Goal: Task Accomplishment & Management: Manage account settings

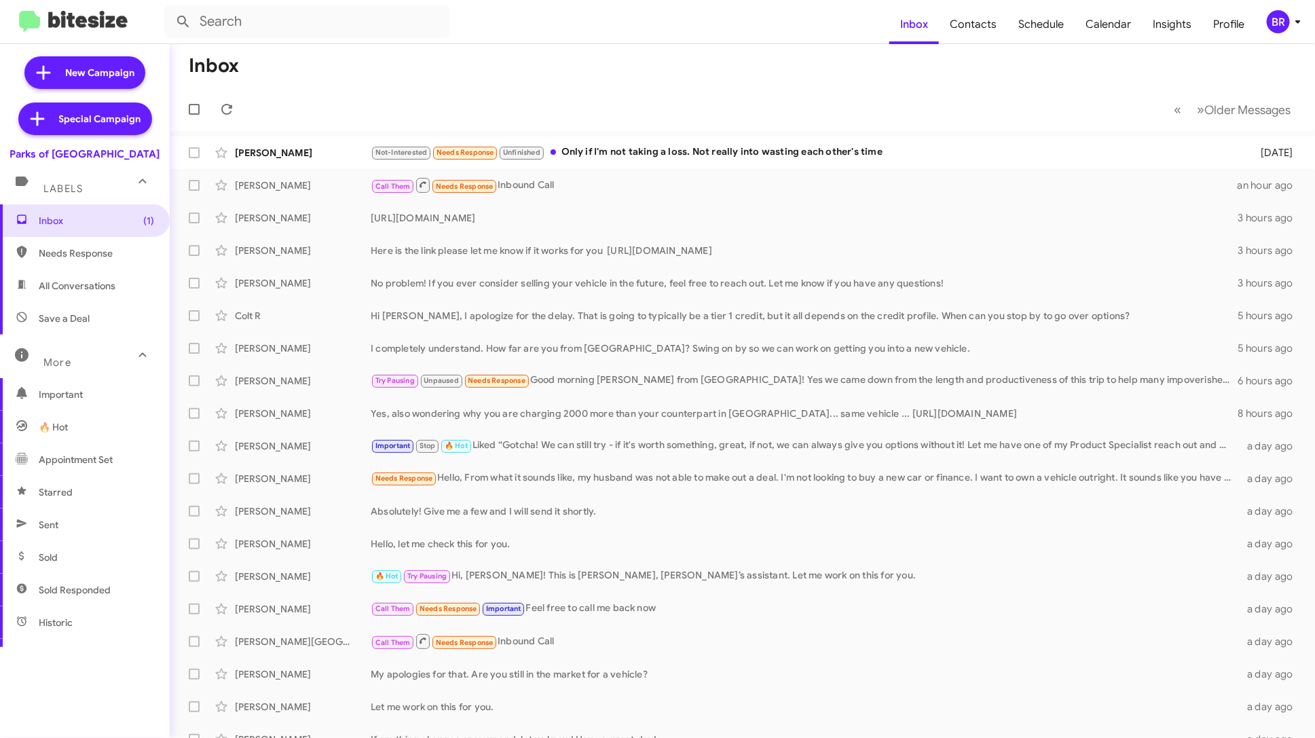
click at [1296, 18] on icon at bounding box center [1298, 22] width 16 height 16
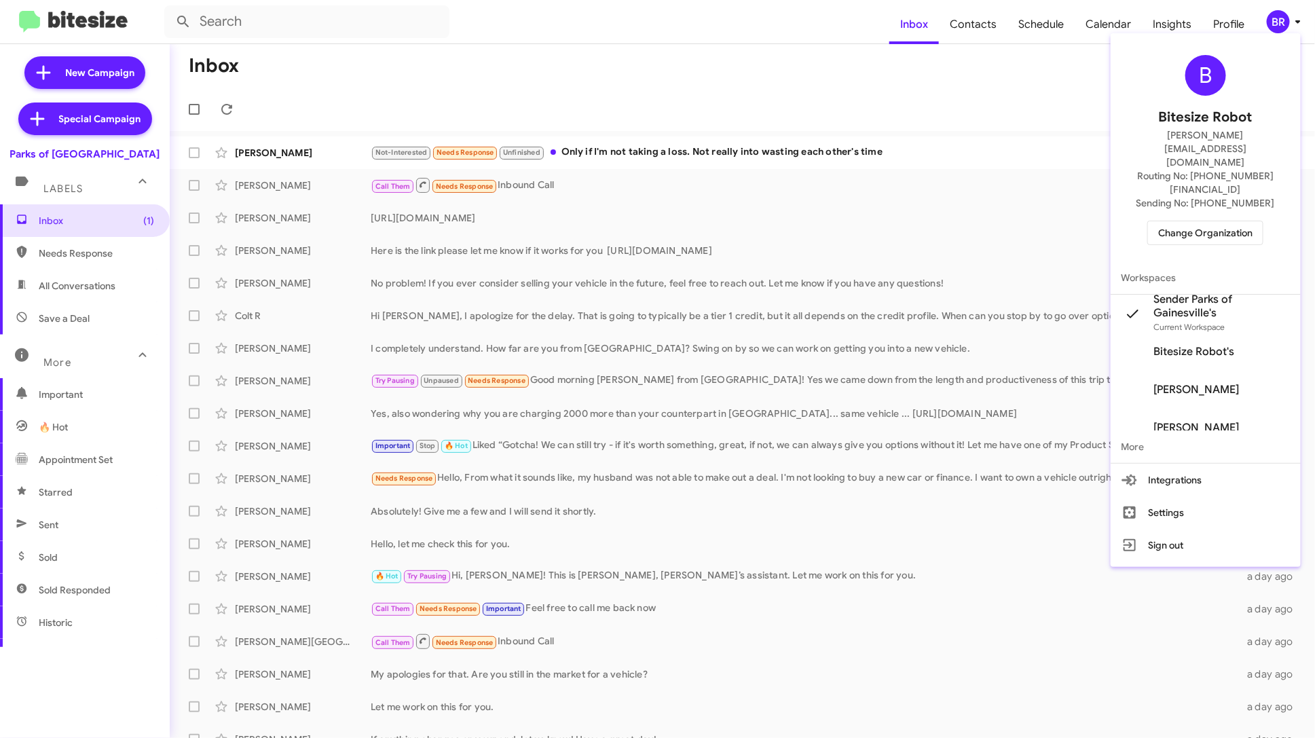
click at [979, 13] on div at bounding box center [657, 369] width 1315 height 738
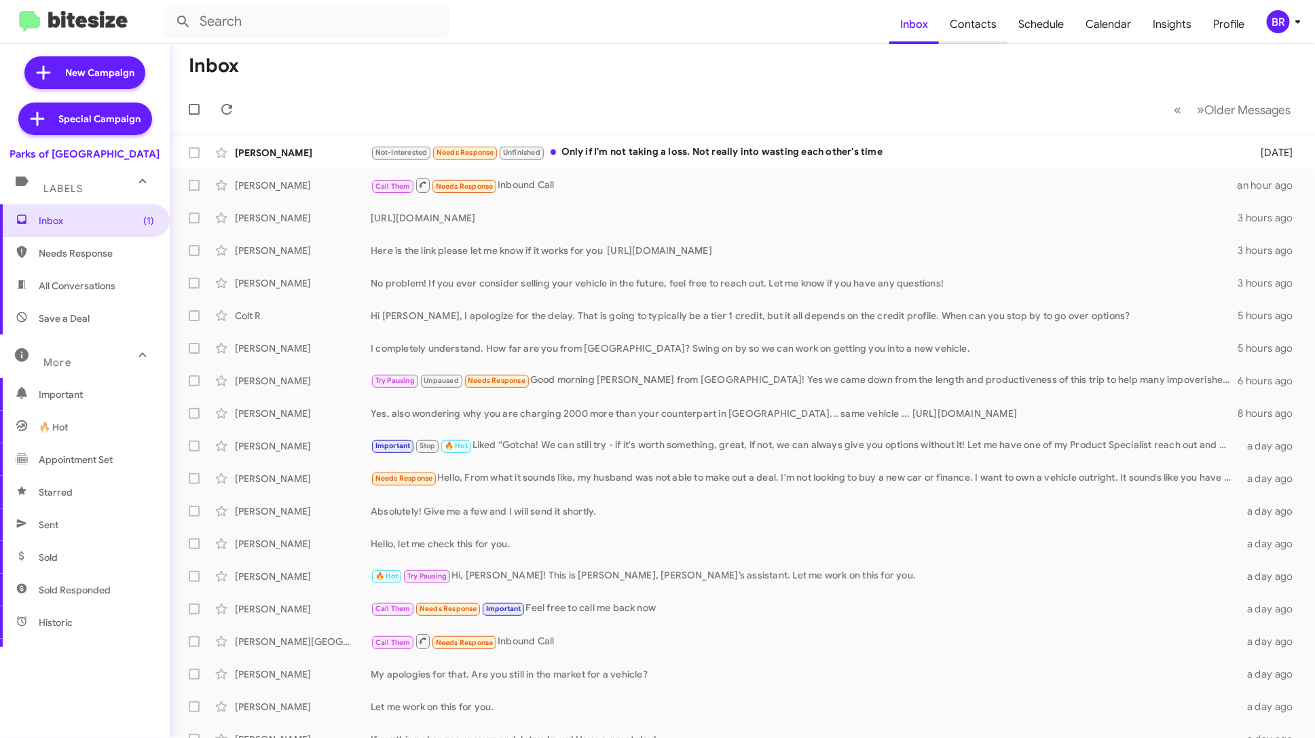
click at [978, 20] on span "Contacts" at bounding box center [973, 24] width 69 height 39
type input "in:groups"
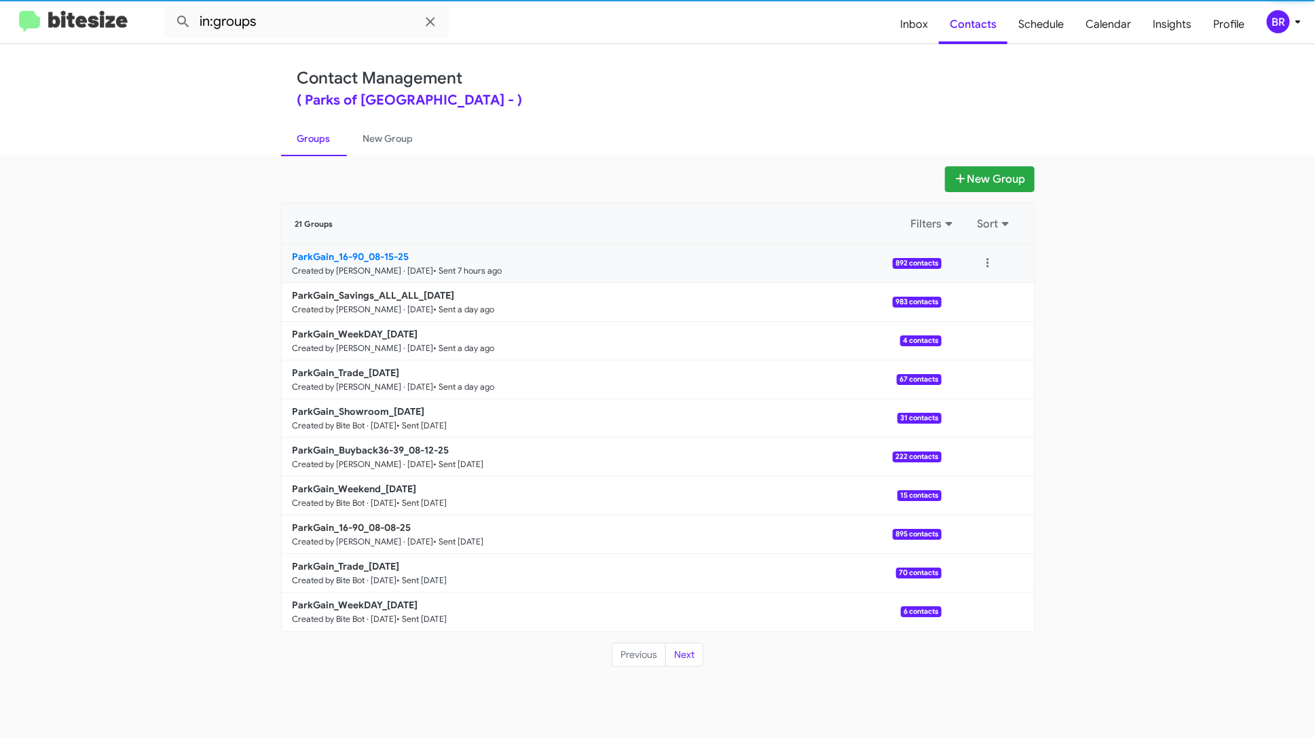
click at [496, 268] on small "• Sent 7 hours ago" at bounding box center [468, 271] width 69 height 11
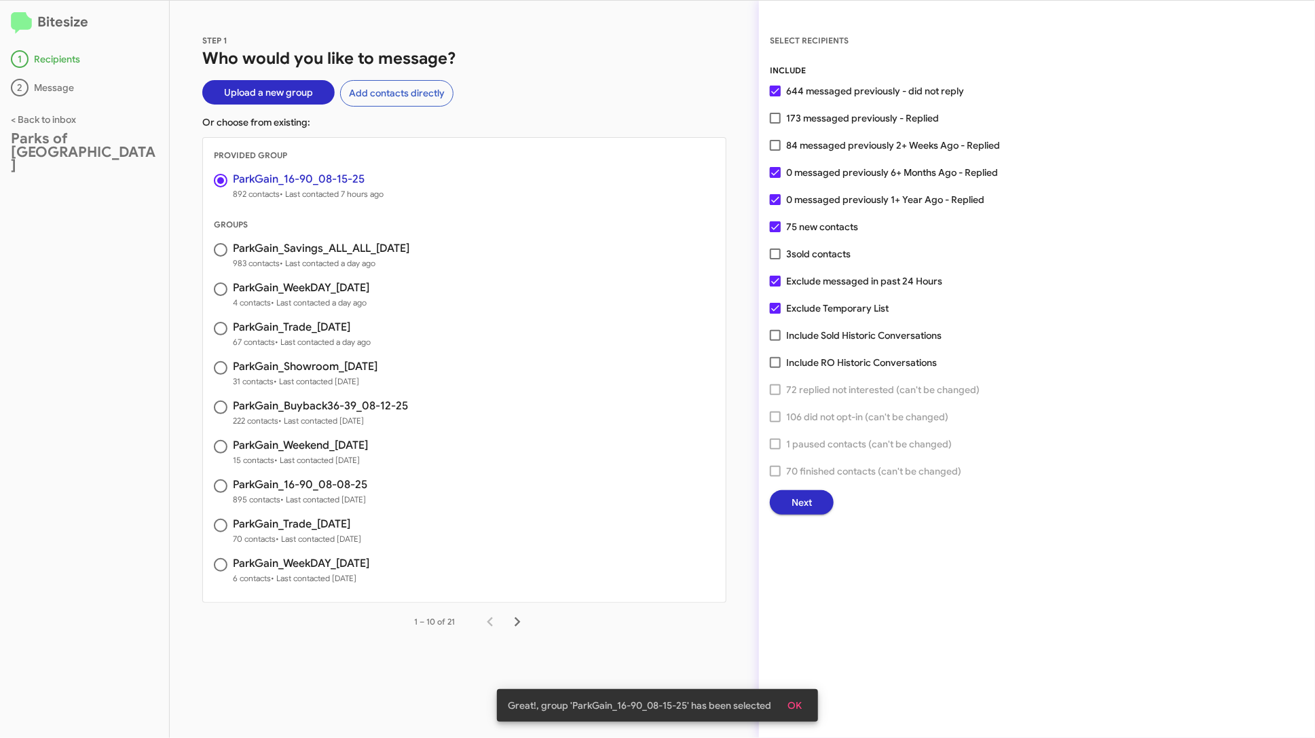
click at [792, 490] on span "Next" at bounding box center [802, 502] width 20 height 24
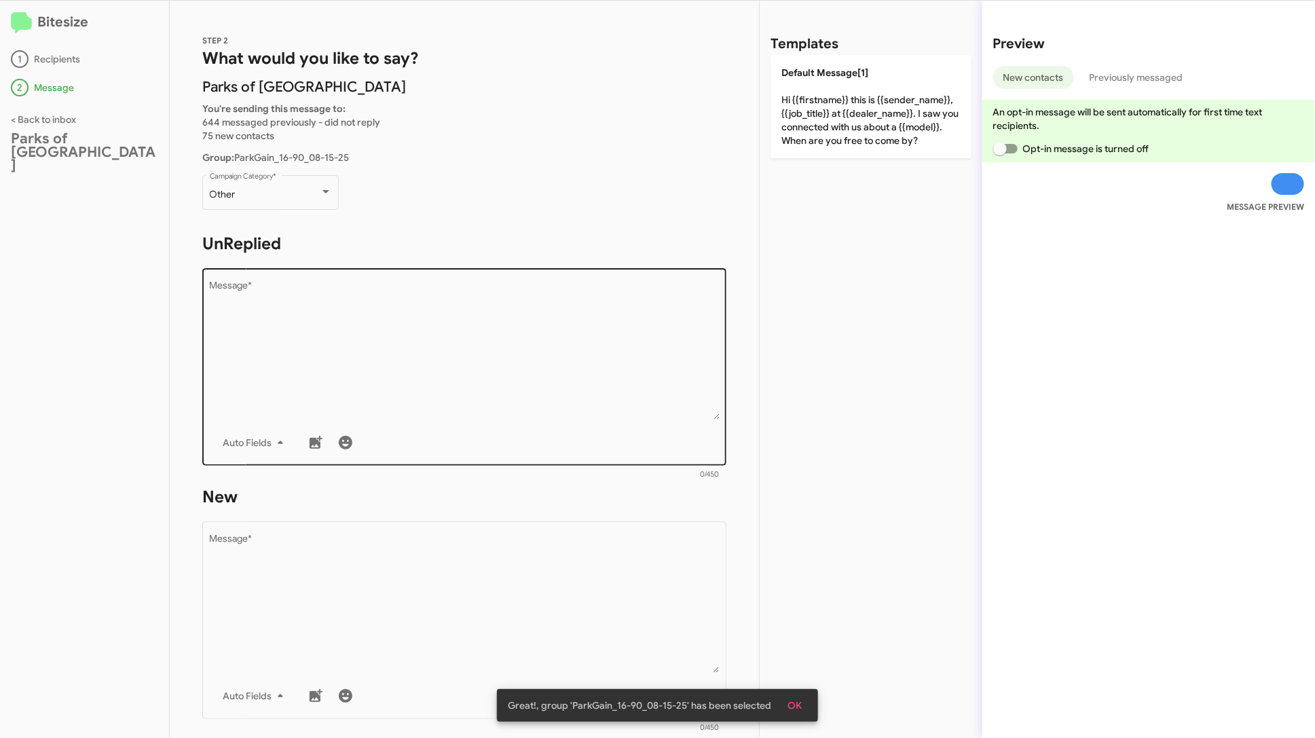
click at [594, 364] on textarea "Message *" at bounding box center [465, 350] width 510 height 139
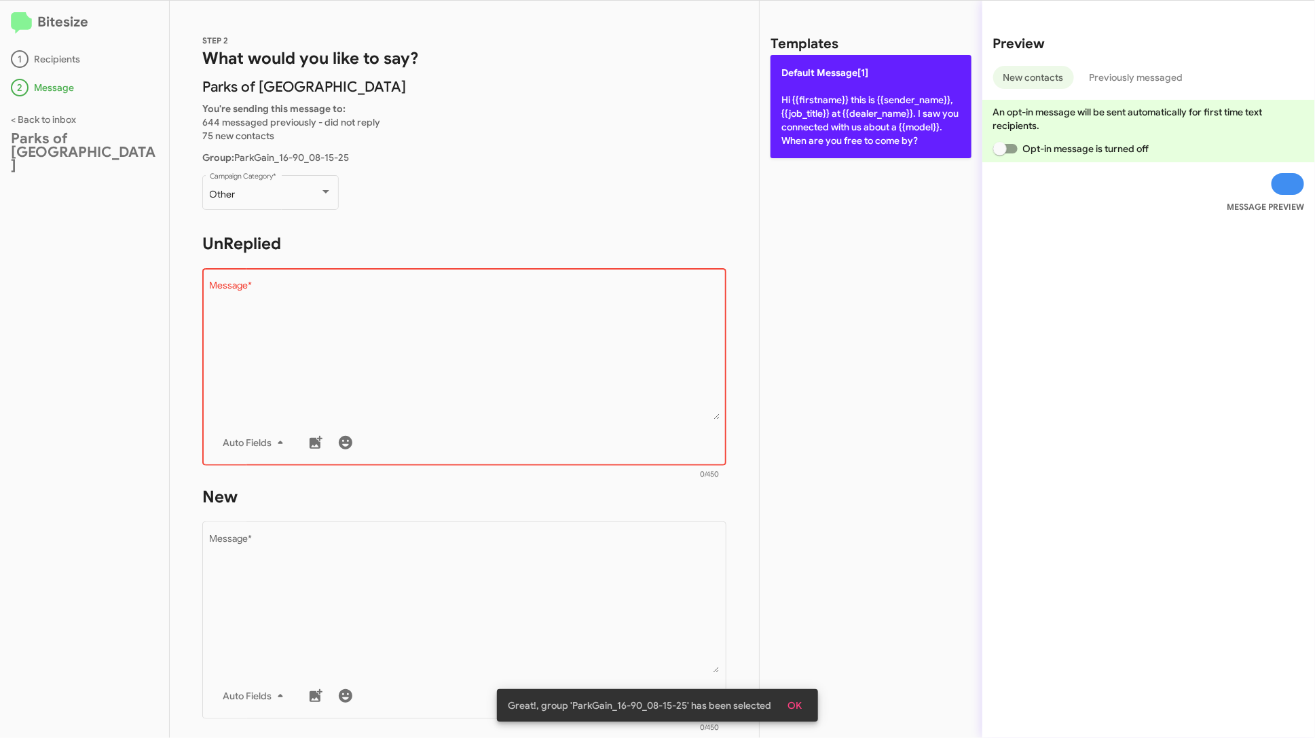
click at [824, 115] on p "Default Message[1] Hi {{firstname}} this is {{sender_name}}, {{job_title}} at {…" at bounding box center [871, 106] width 201 height 103
type textarea "Hi {{firstname}} this is {{sender_name}}, {{job_title}} at {{dealer_name}}. I s…"
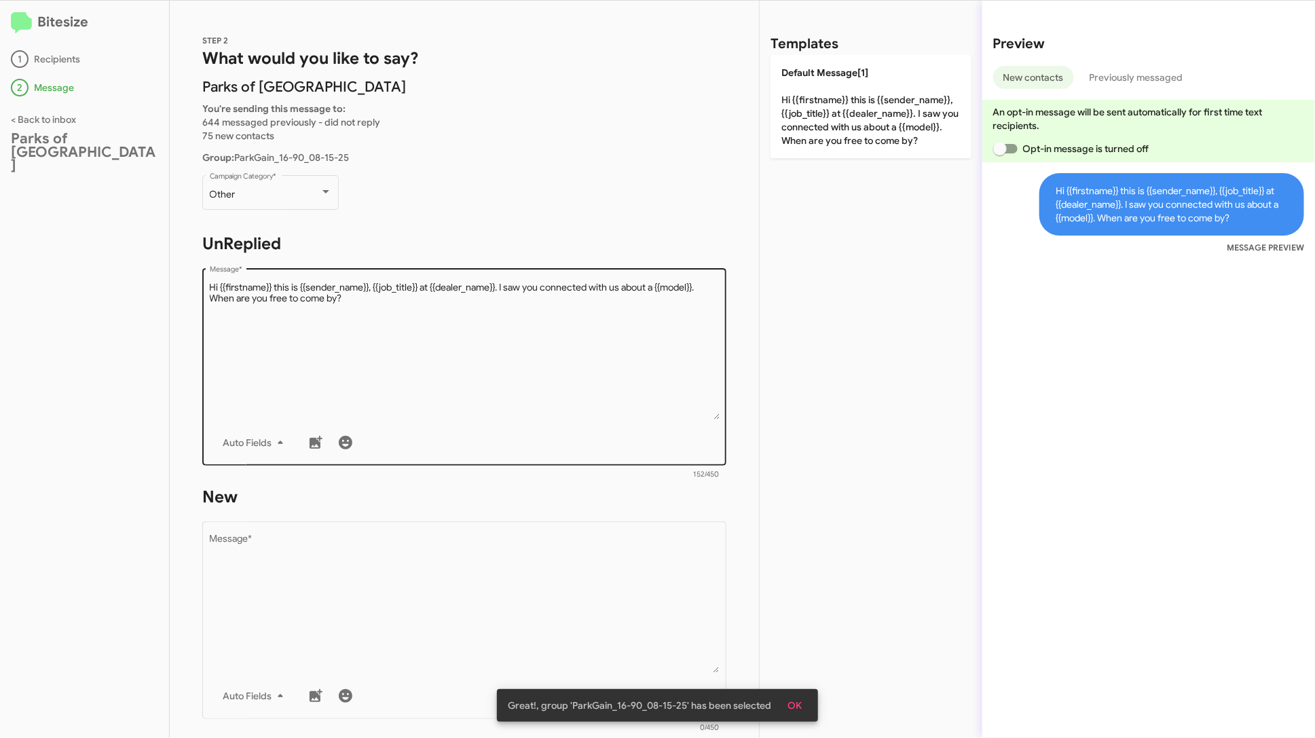
scroll to position [184, 0]
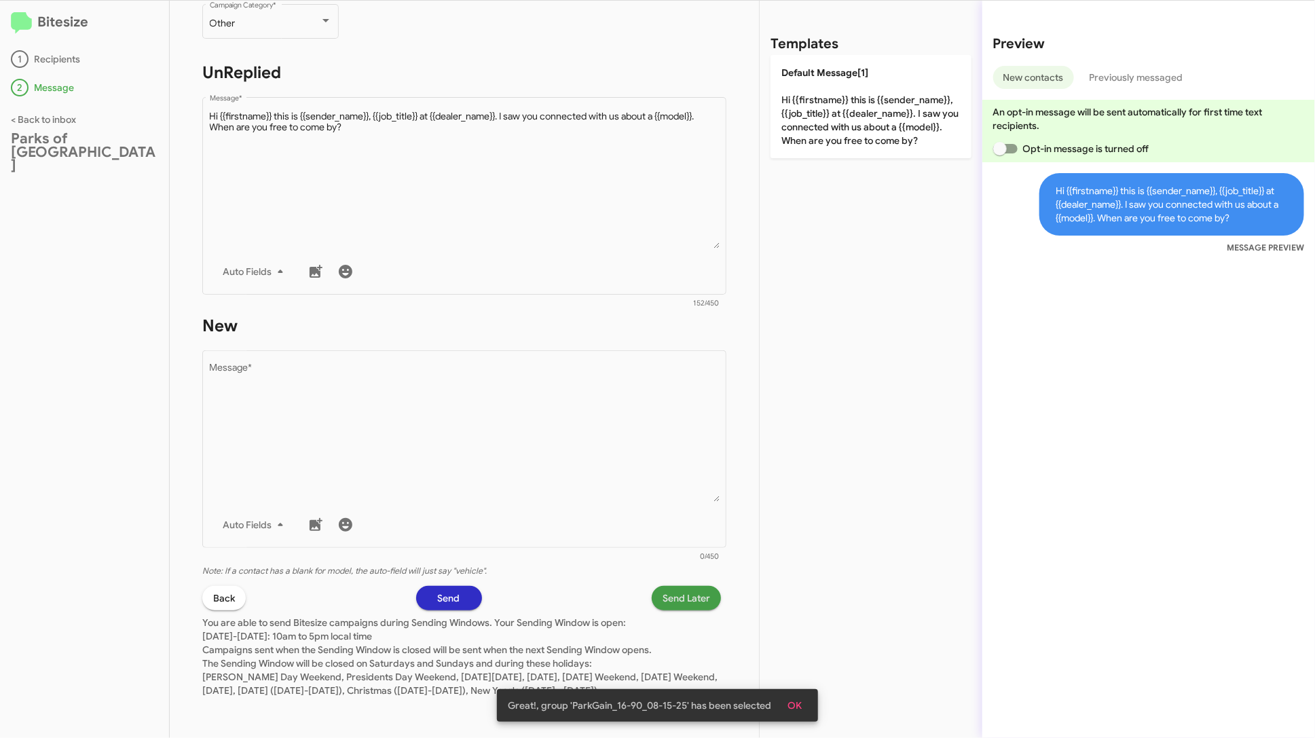
click at [692, 586] on span "Send Later" at bounding box center [687, 598] width 48 height 24
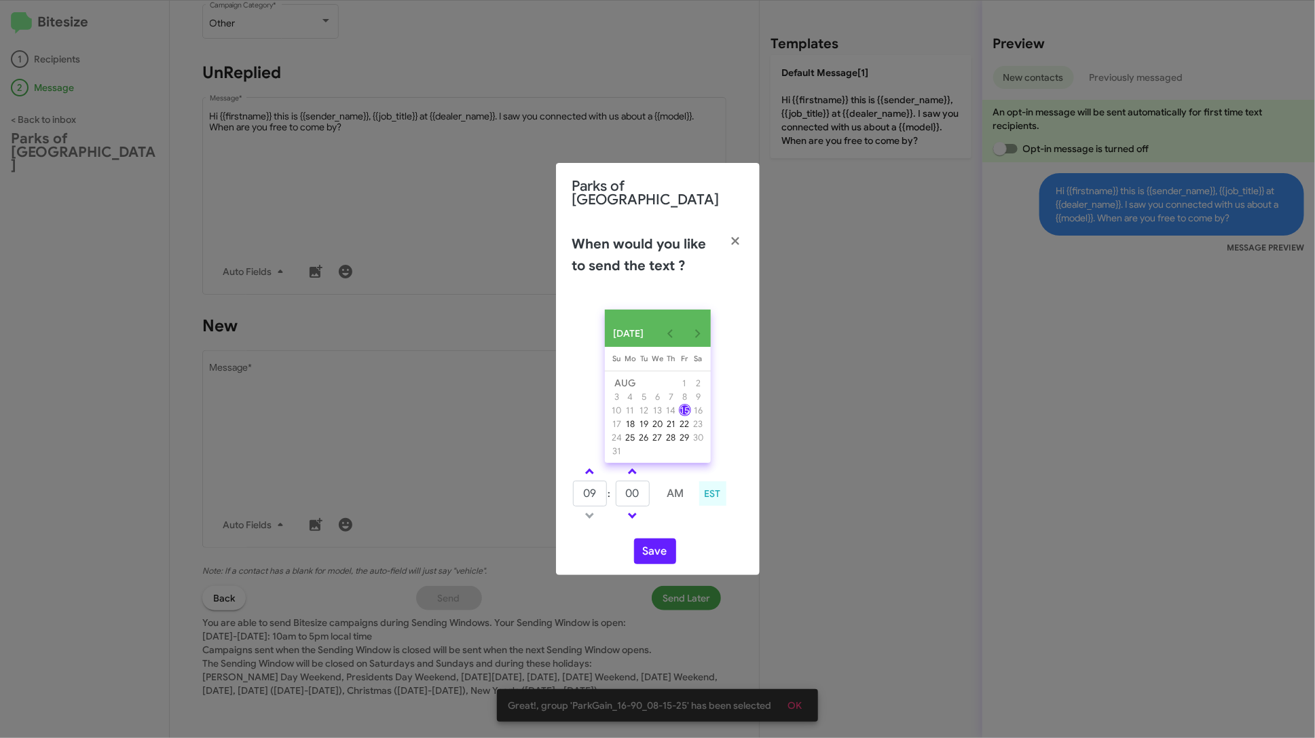
click at [782, 422] on modal-container "Parks of Gainesville When would you like to send the text ? AUG 2025 Sunday Su …" at bounding box center [657, 369] width 1315 height 738
click at [734, 235] on icon "button" at bounding box center [736, 241] width 16 height 12
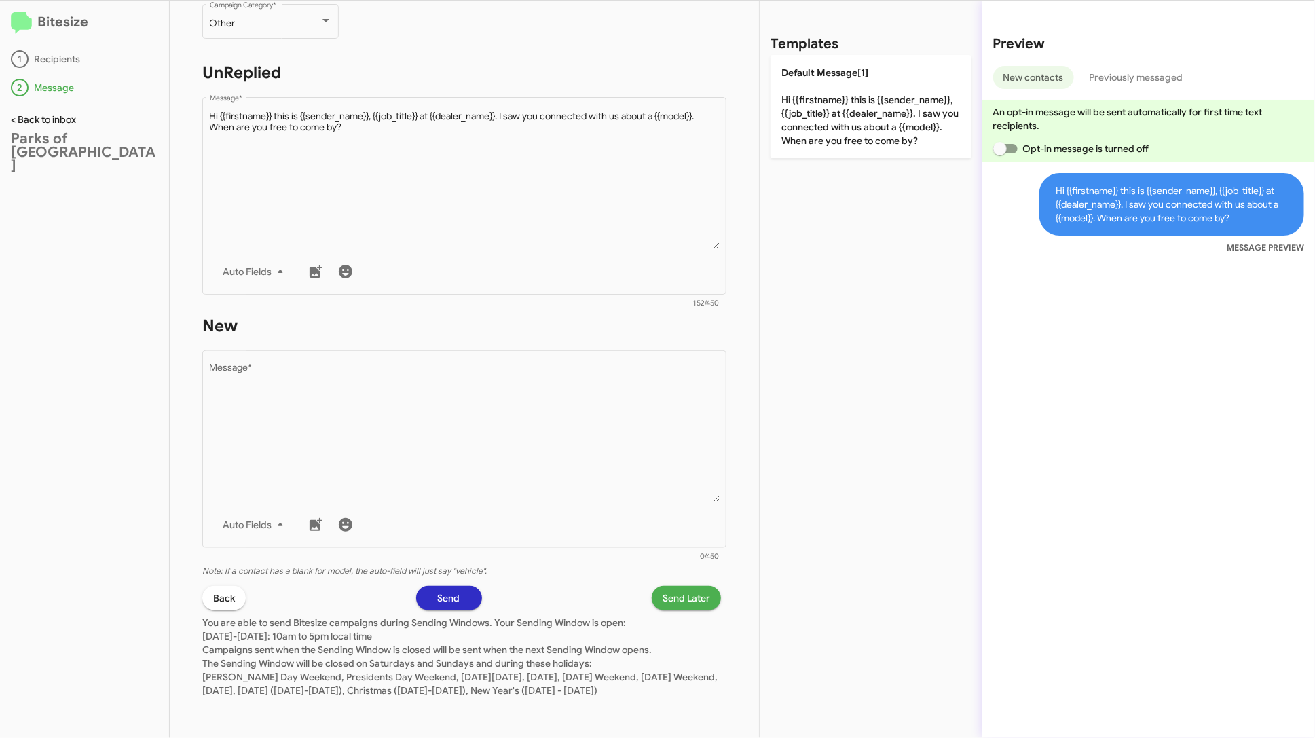
click at [58, 115] on link "< Back to inbox" at bounding box center [43, 119] width 65 height 12
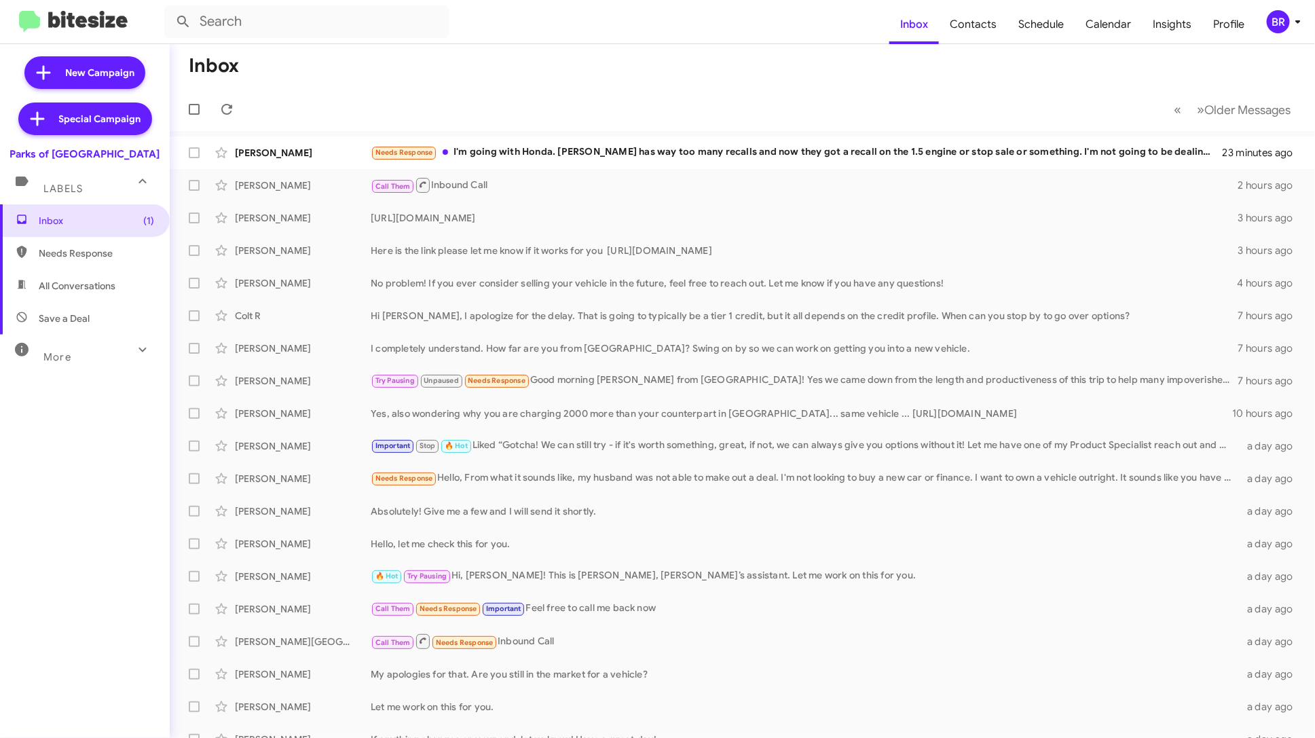
click at [112, 363] on mat-expansion-panel-header "More" at bounding box center [85, 351] width 170 height 33
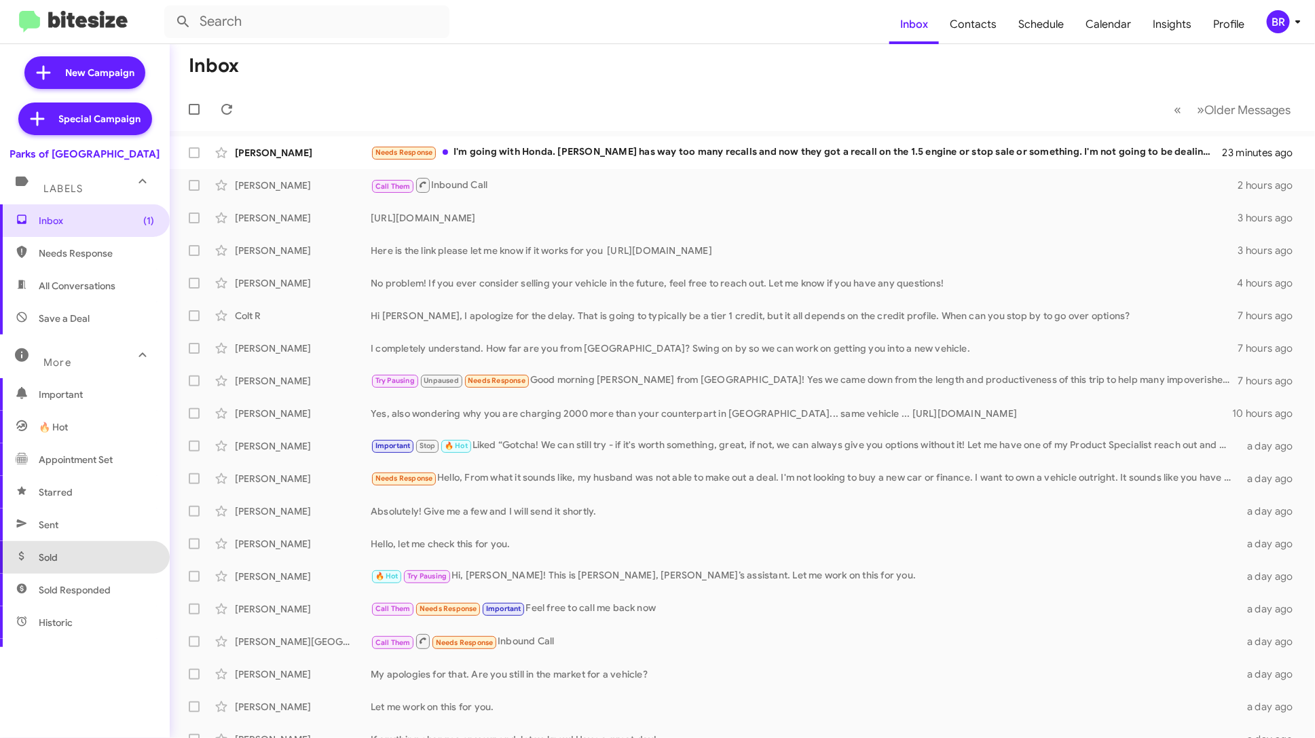
click at [86, 555] on span "Sold" at bounding box center [85, 557] width 170 height 33
type input "in:sold"
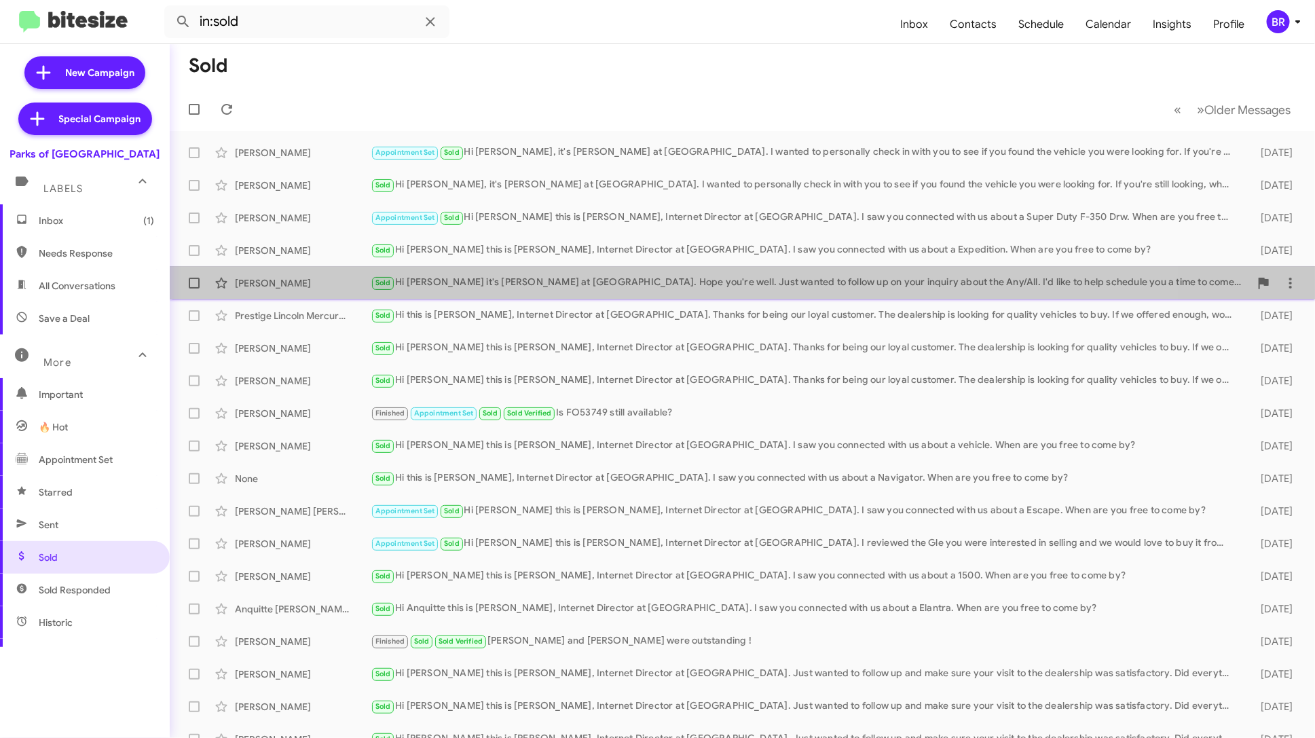
click at [471, 279] on div "Sold Hi Harrison it's Shianne Harrison at Parks of Gainesville. Hope you're wel…" at bounding box center [810, 283] width 879 height 16
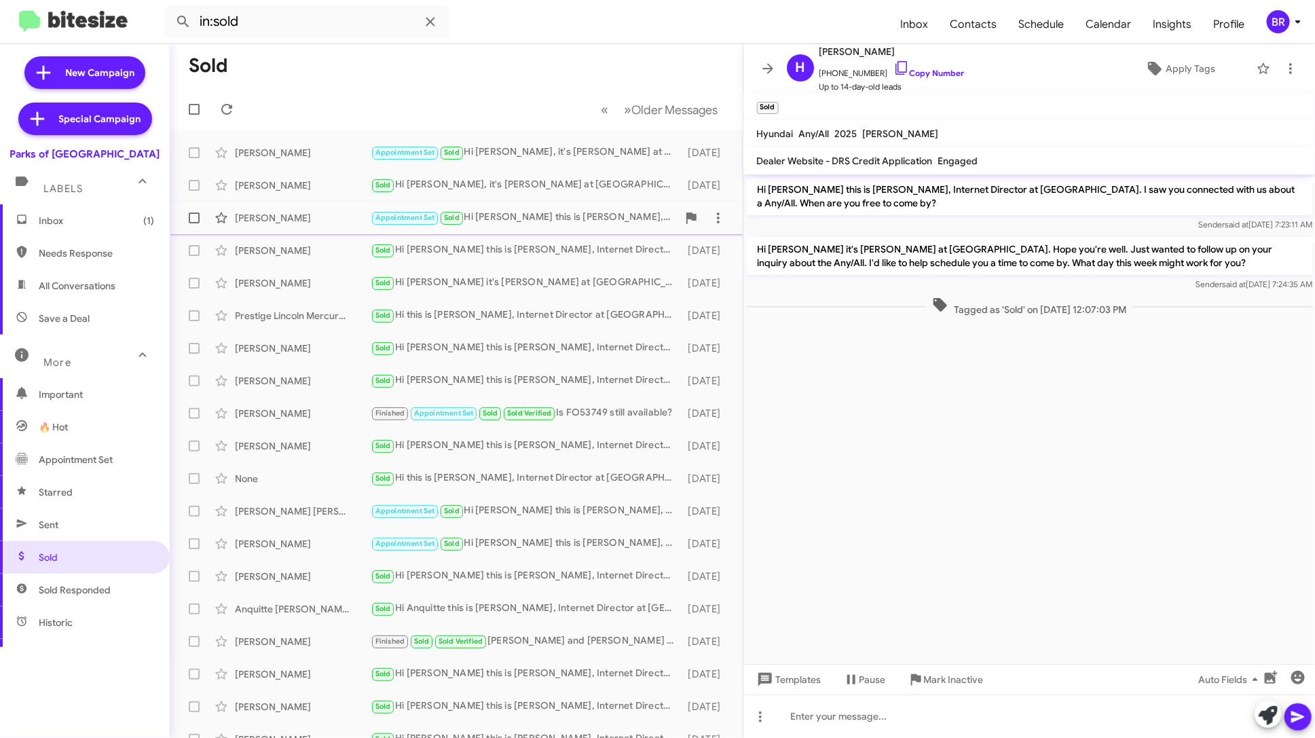
click at [485, 226] on div "Michael Cartwright Appointment Set Sold Hi Michael this is Shianne Harrison, In…" at bounding box center [456, 217] width 551 height 27
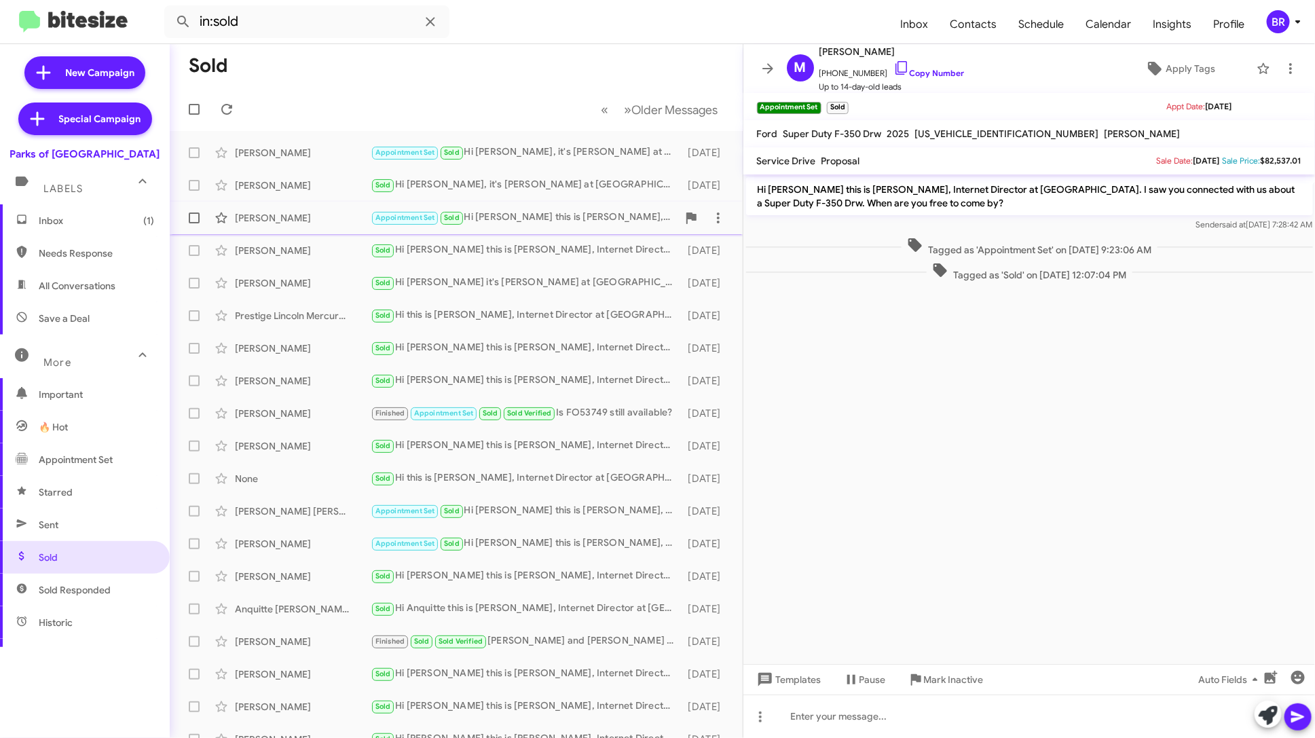
click at [492, 210] on div "Appointment Set Sold Hi Michael this is Shianne Harrison, Internet Director at …" at bounding box center [524, 218] width 307 height 16
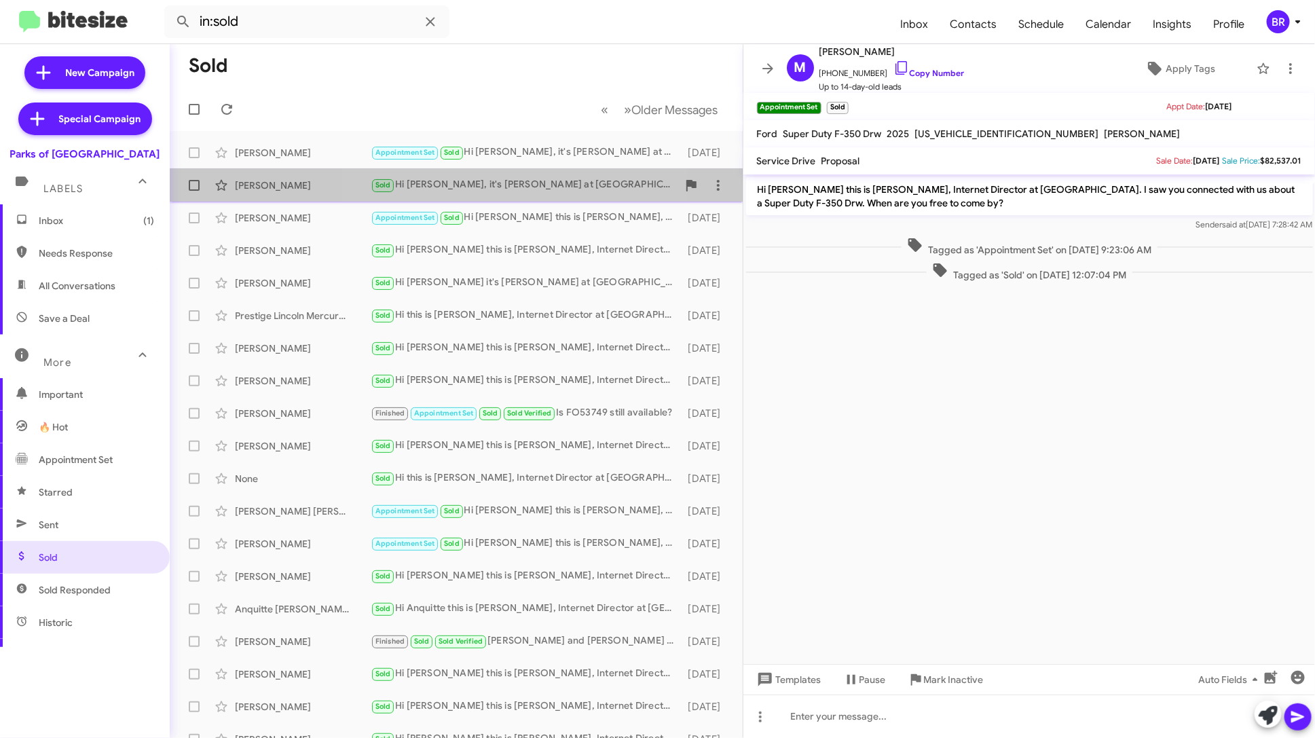
click at [509, 189] on div "Sold Hi Jeffrey, it's Shianne Harrison at Parks of Gainesville. I wanted to per…" at bounding box center [524, 185] width 307 height 16
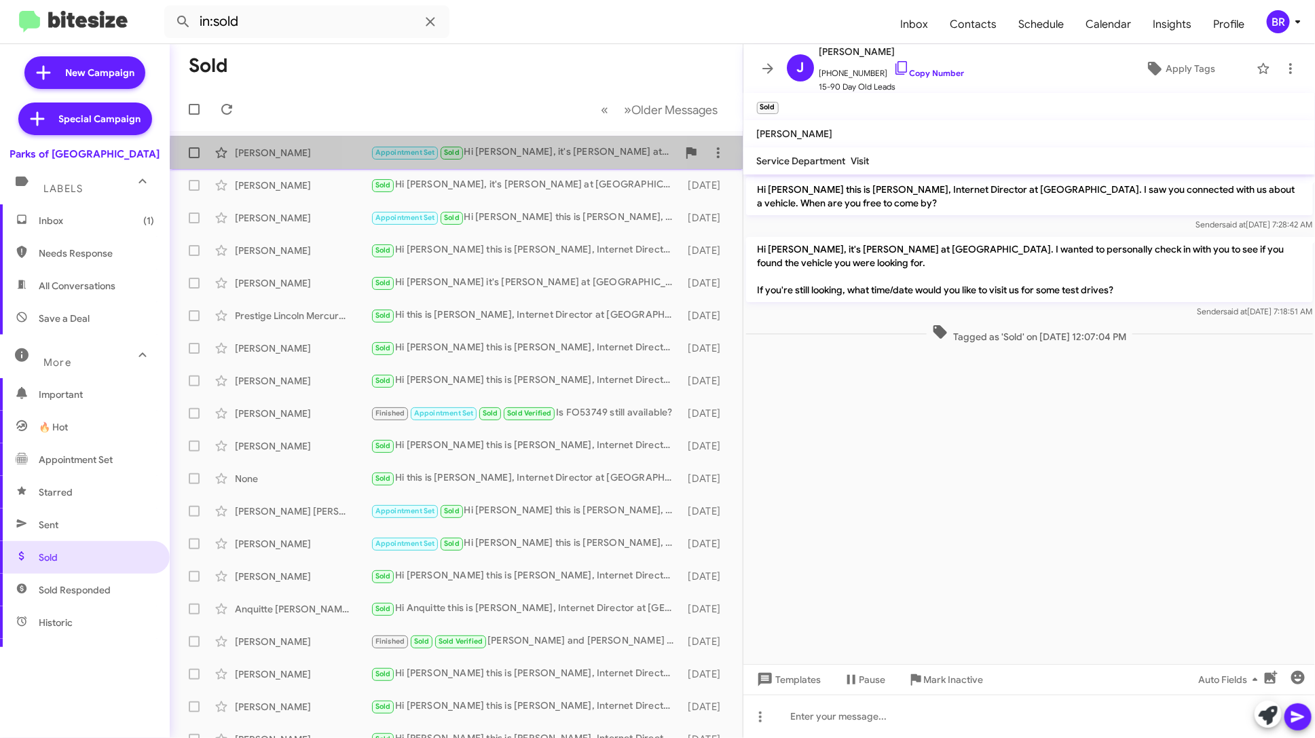
click at [528, 162] on div "Cole Crain Appointment Set Sold Hi Cole, it's Shianne Harrison at Parks of Gain…" at bounding box center [456, 152] width 551 height 27
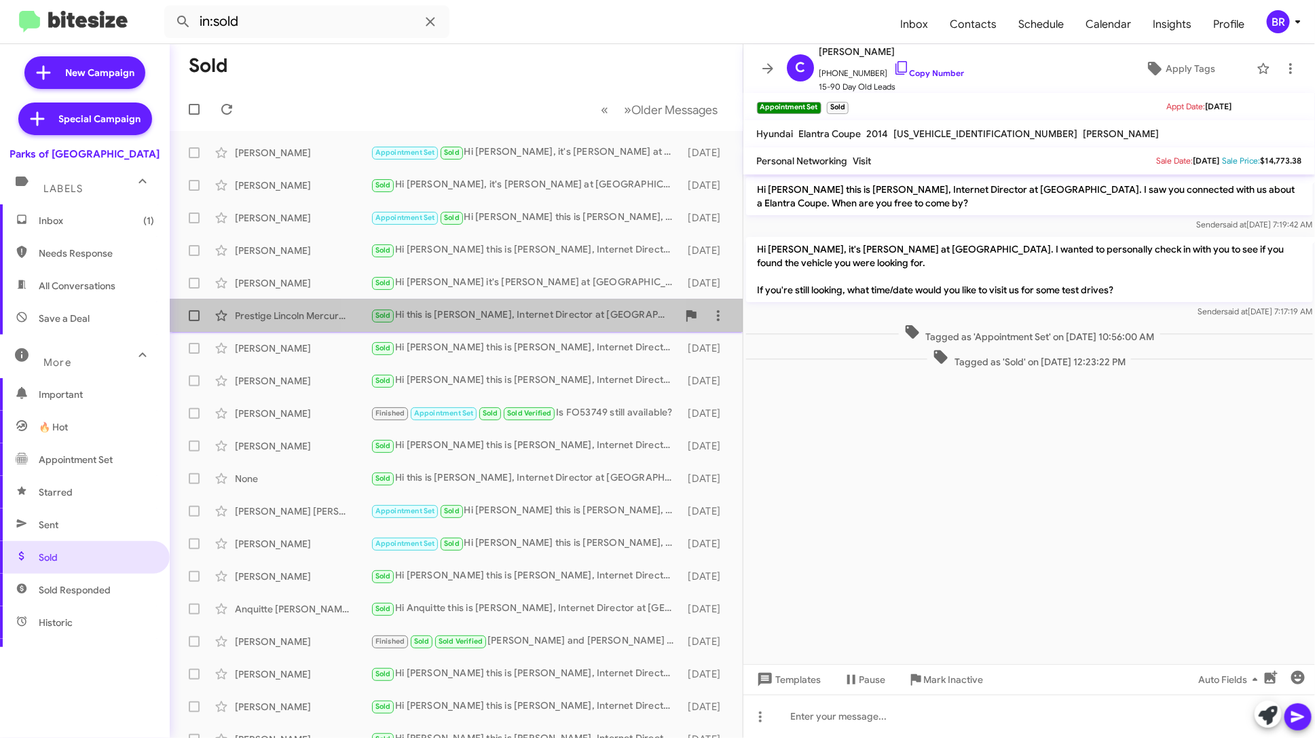
click at [521, 304] on div "Prestige Lincoln Mercury Inc. Sold Hi this is Shianne Harrison, Internet Direct…" at bounding box center [456, 315] width 551 height 27
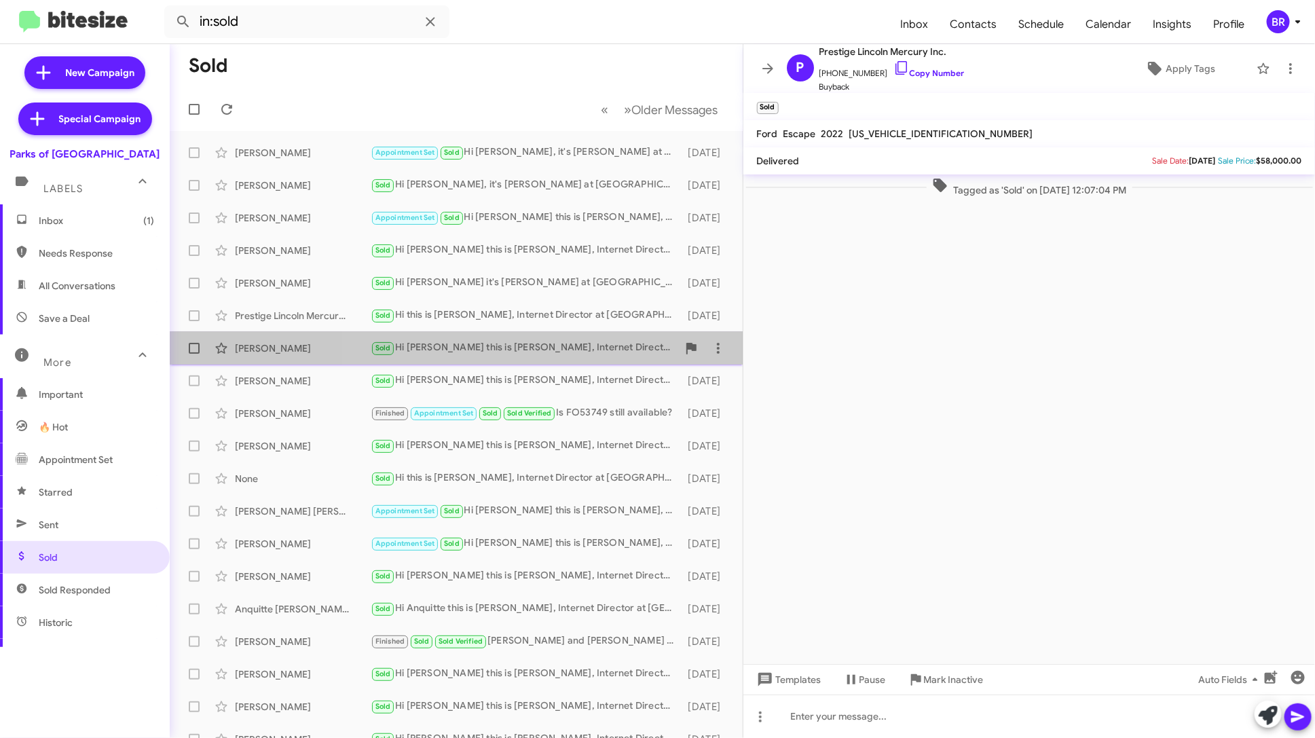
click at [539, 352] on div "Sold Hi Chrisanne this is Shianne Harrison, Internet Director at Parks of Gaine…" at bounding box center [524, 348] width 307 height 16
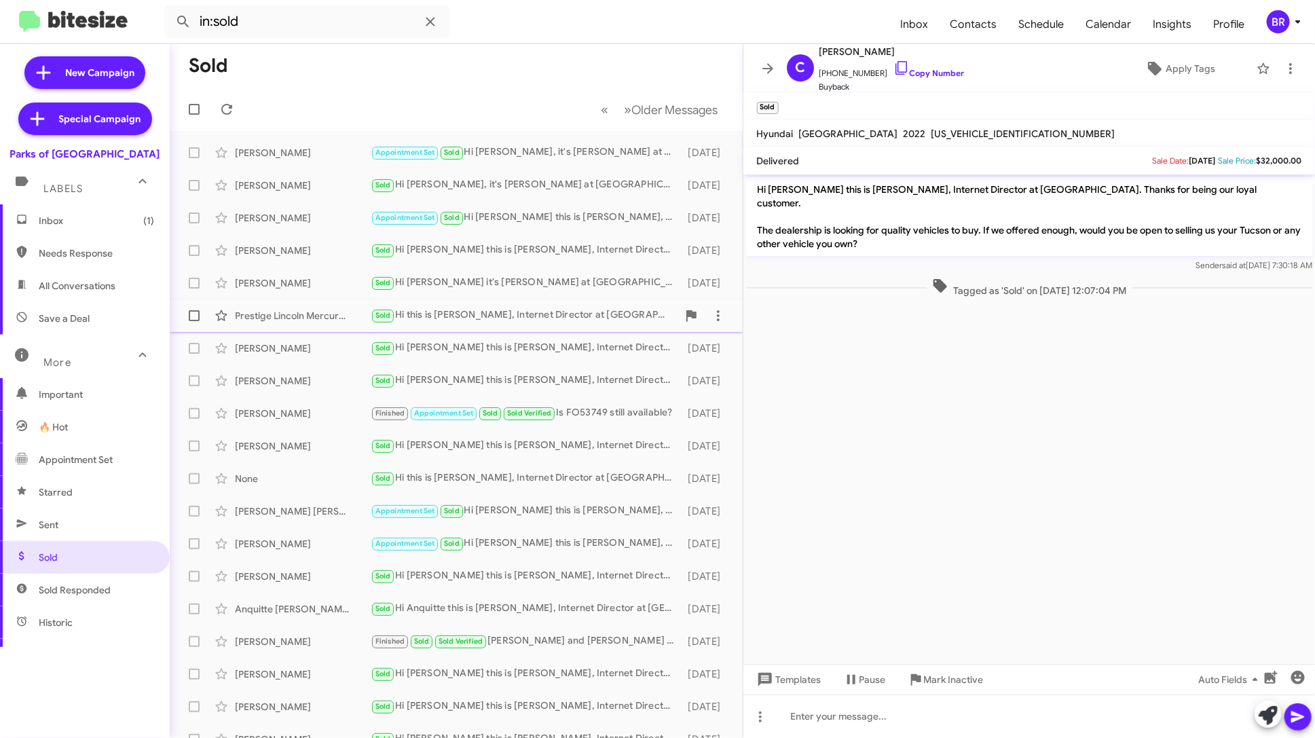
click at [546, 321] on div "Sold Hi this is Shianne Harrison, Internet Director at Parks of Gainesville. Th…" at bounding box center [524, 316] width 307 height 16
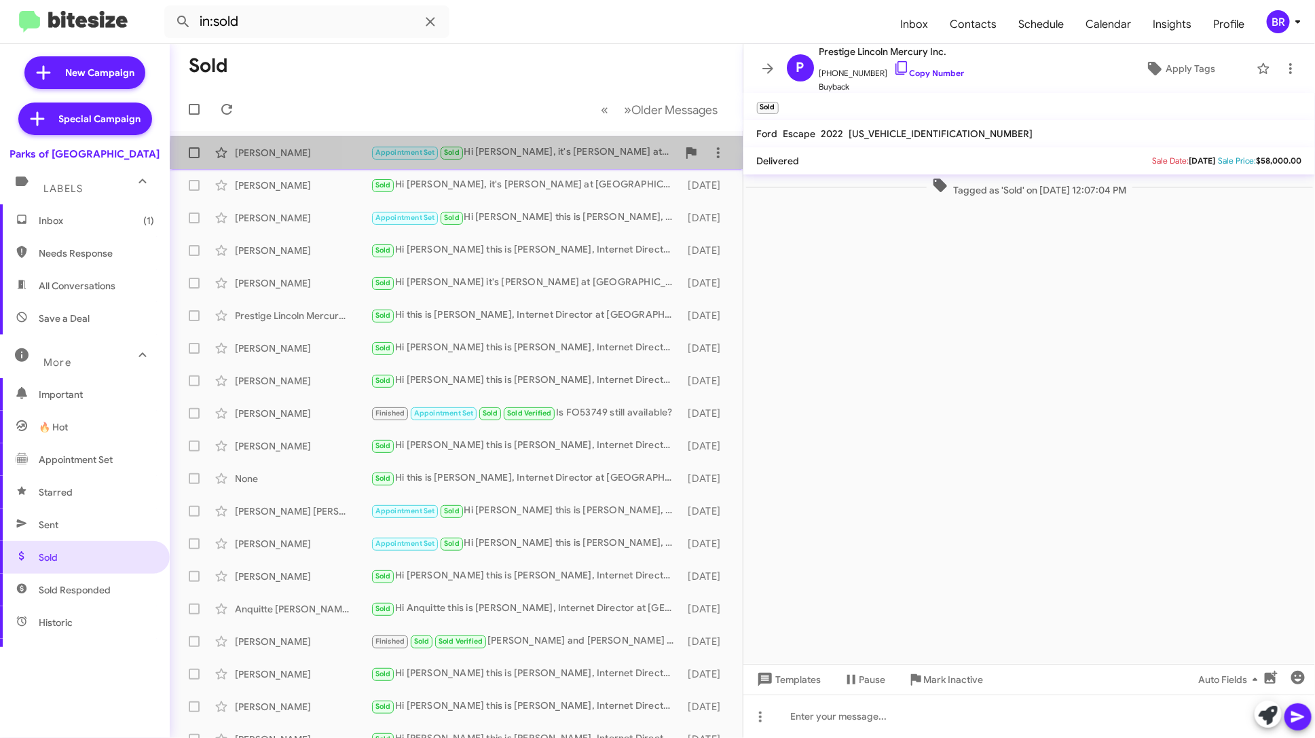
click at [588, 165] on div "Cole Crain Appointment Set Sold Hi Cole, it's Shianne Harrison at Parks of Gain…" at bounding box center [456, 152] width 551 height 27
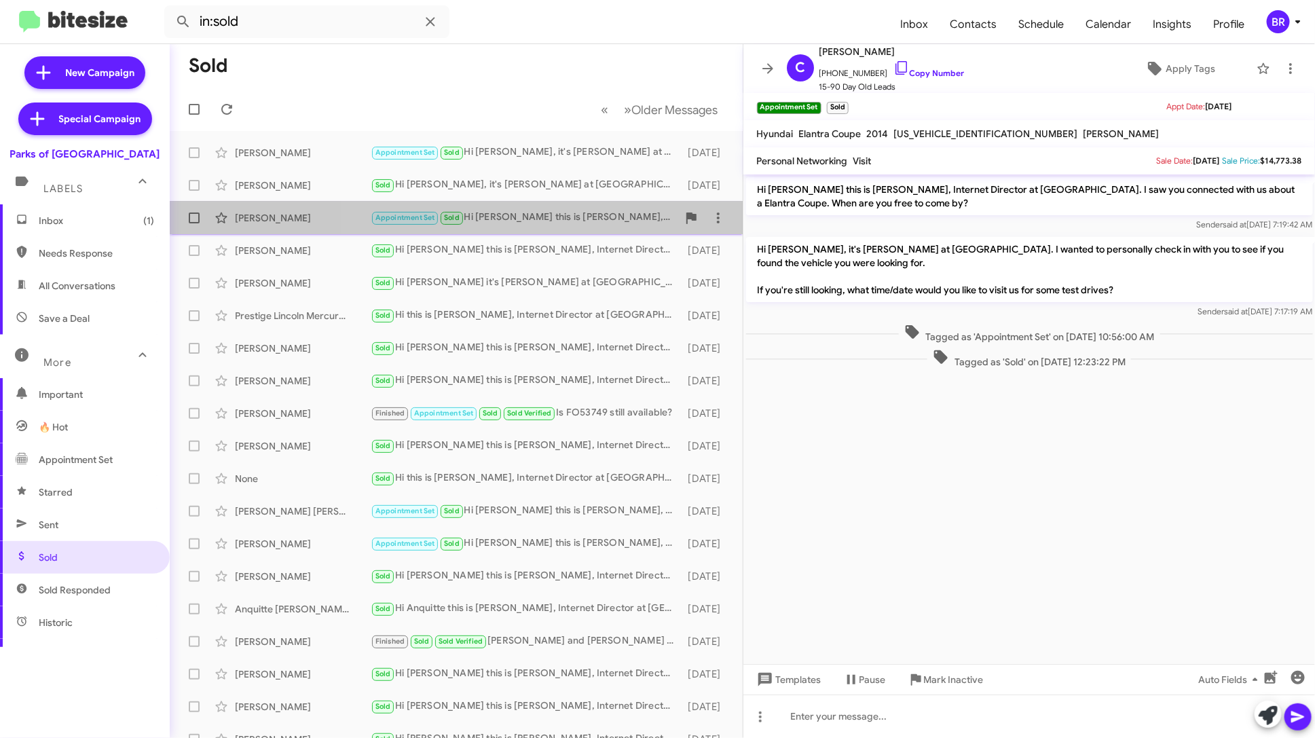
click at [587, 204] on div "Michael Cartwright Appointment Set Sold Hi Michael this is Shianne Harrison, In…" at bounding box center [456, 217] width 551 height 27
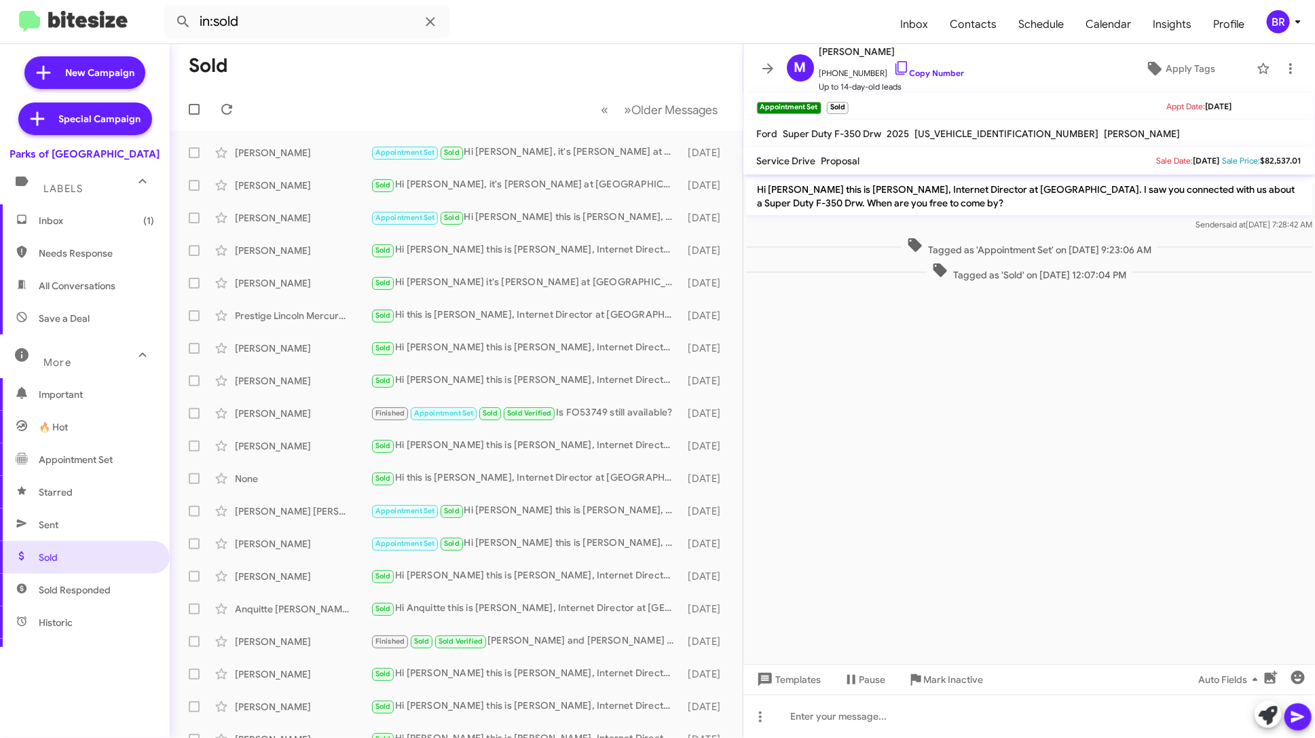
click at [1287, 16] on div "BR" at bounding box center [1278, 21] width 23 height 23
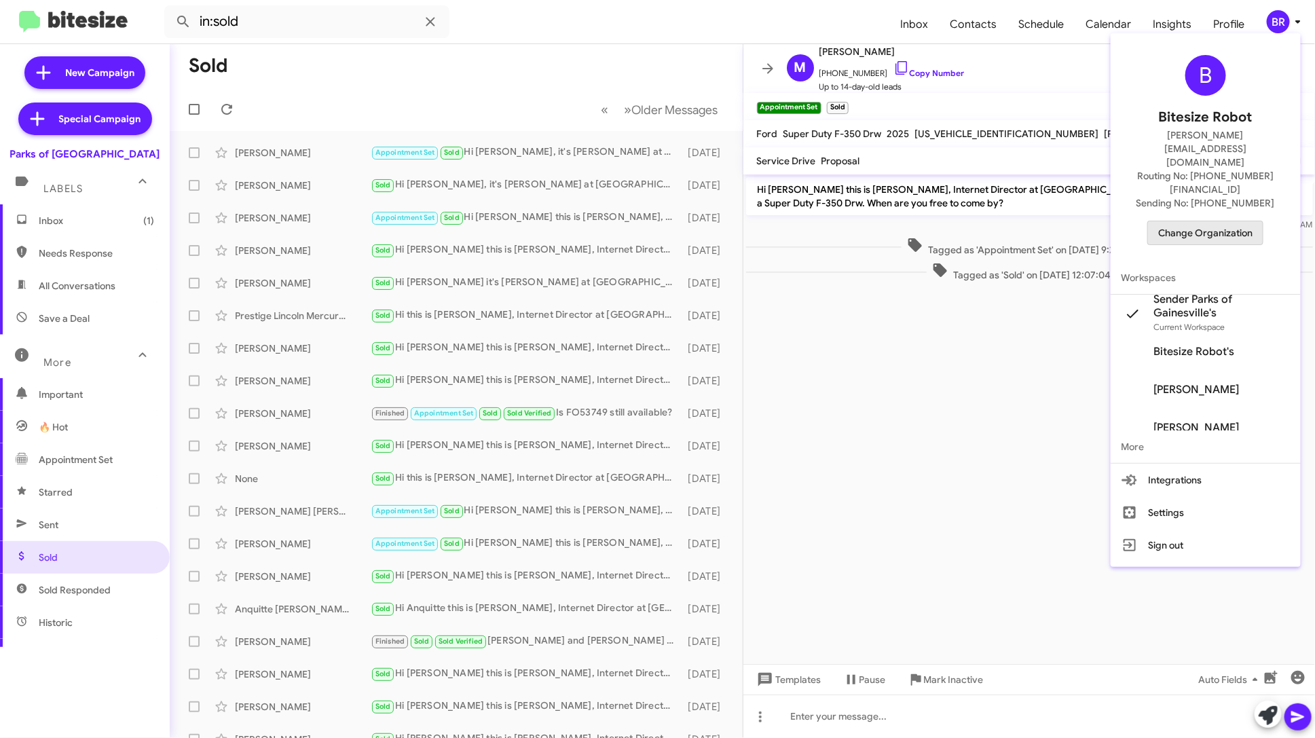
click at [1216, 221] on span "Change Organization" at bounding box center [1205, 232] width 94 height 23
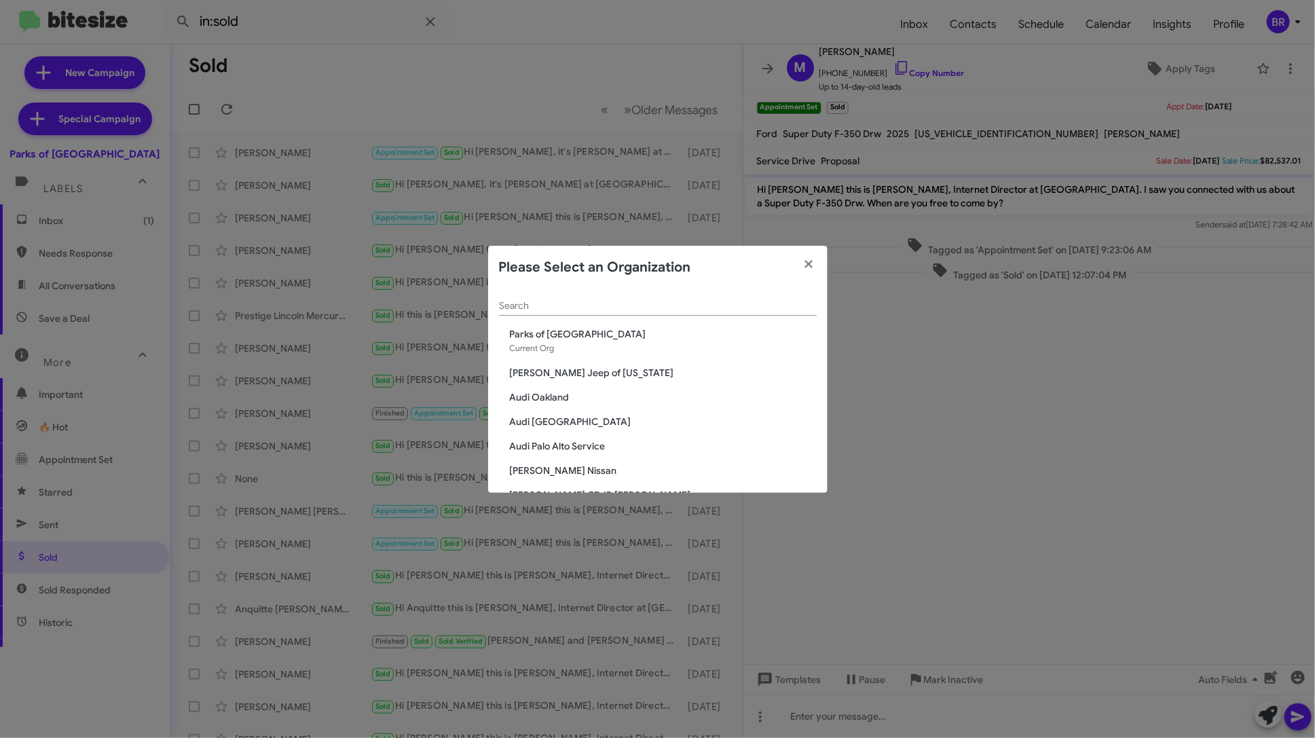
click at [654, 314] on div "Search" at bounding box center [658, 302] width 318 height 26
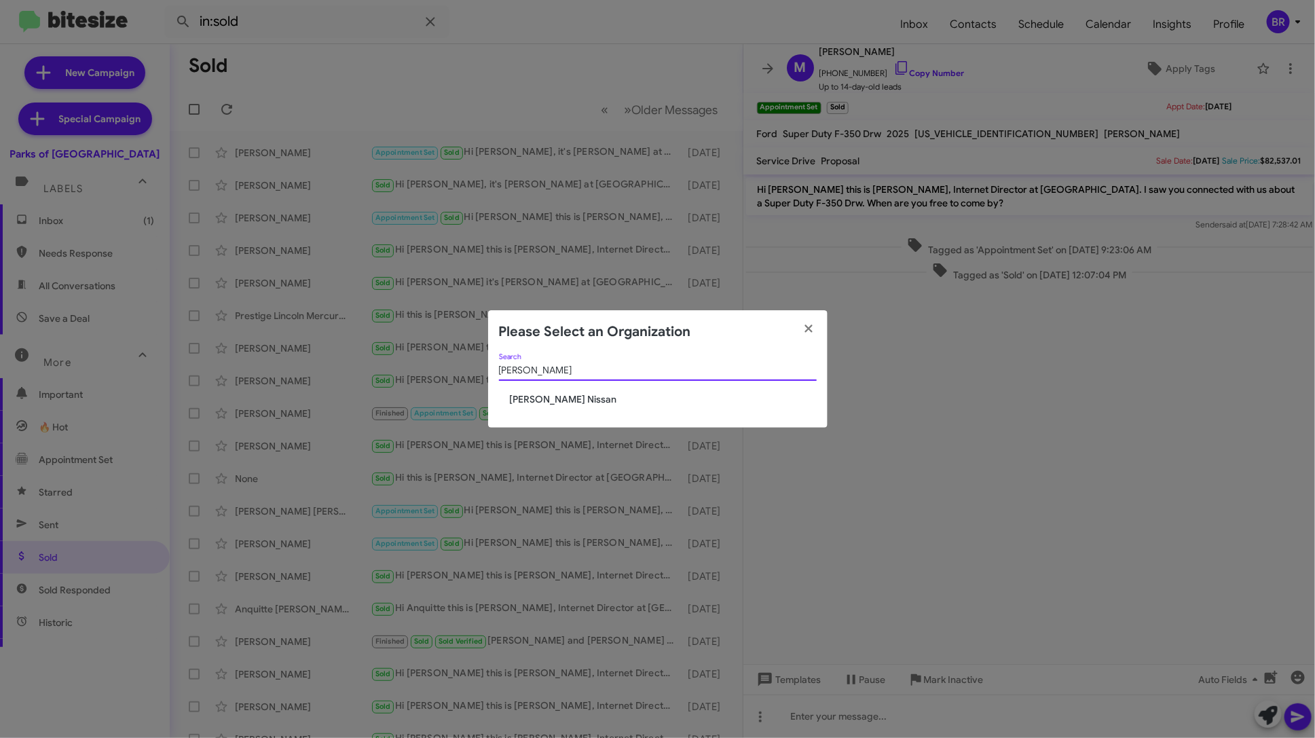
type input "baker"
click at [554, 403] on span "[PERSON_NAME] Nissan" at bounding box center [663, 399] width 307 height 14
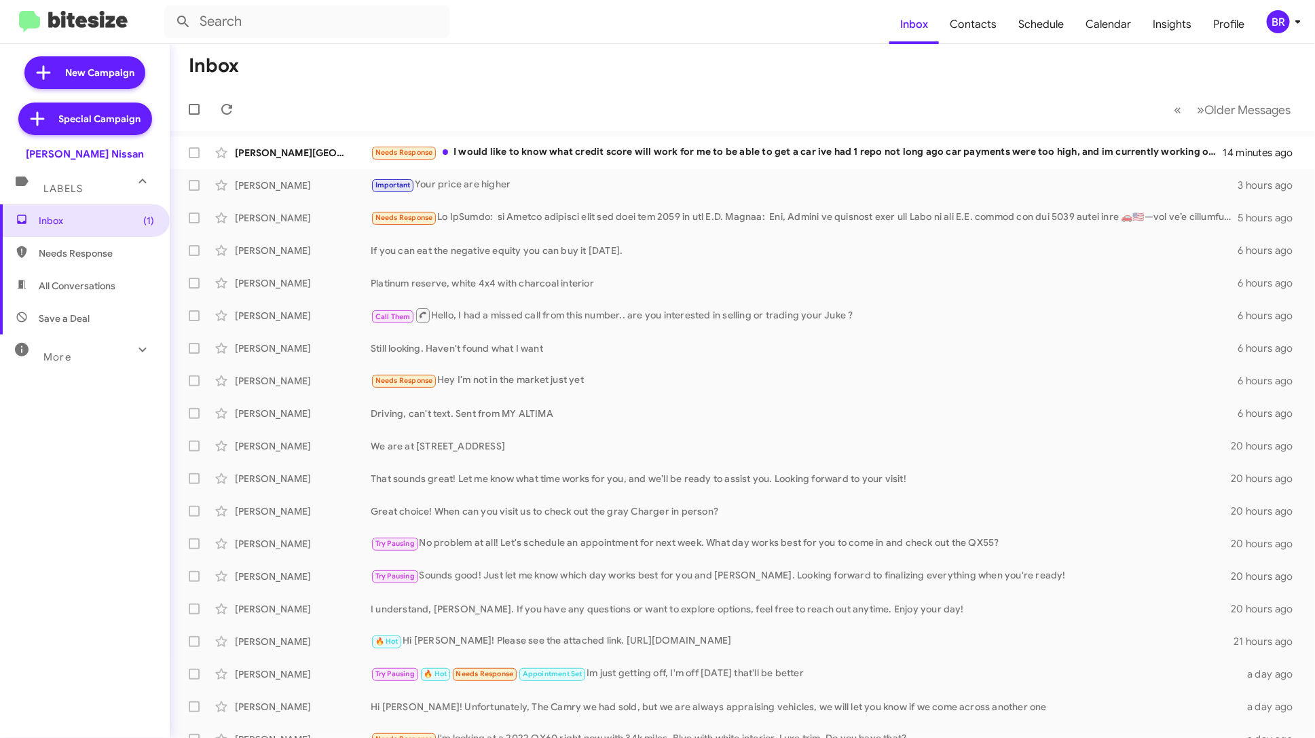
click at [67, 355] on span "More" at bounding box center [57, 357] width 28 height 12
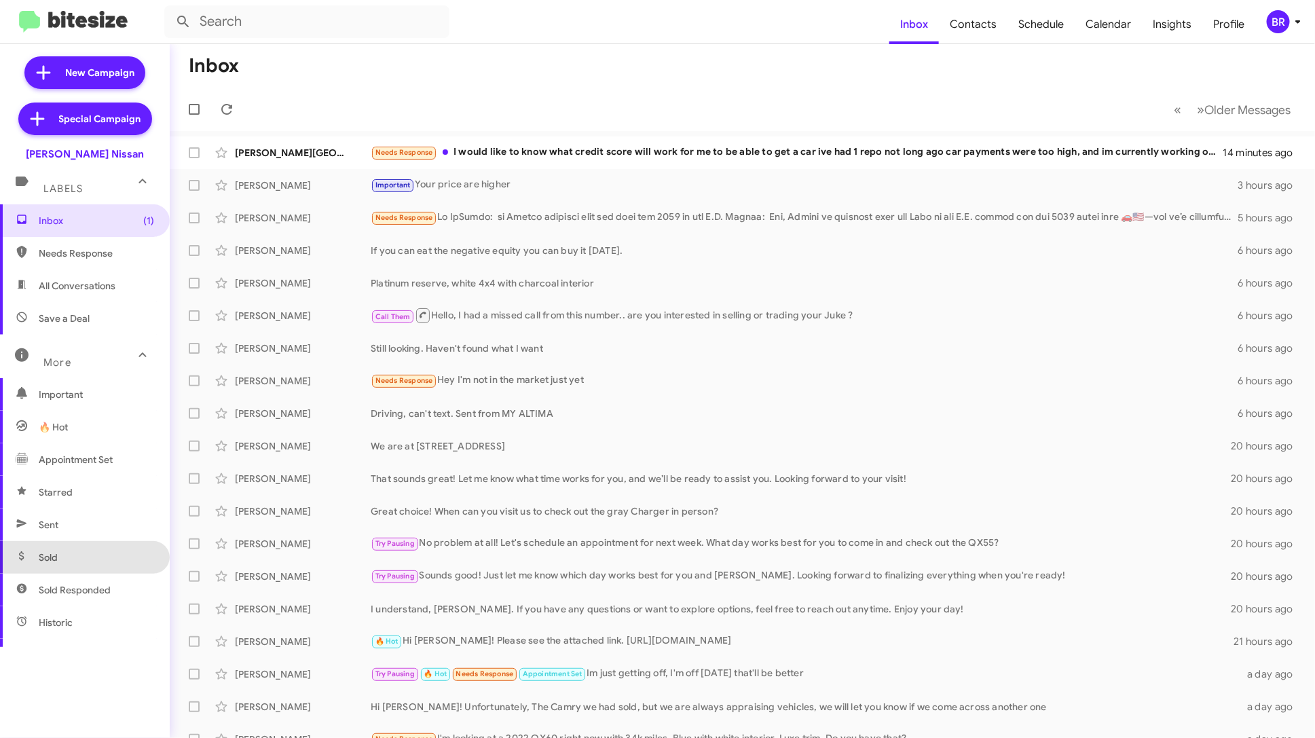
click at [88, 555] on span "Sold" at bounding box center [85, 557] width 170 height 33
type input "in:sold"
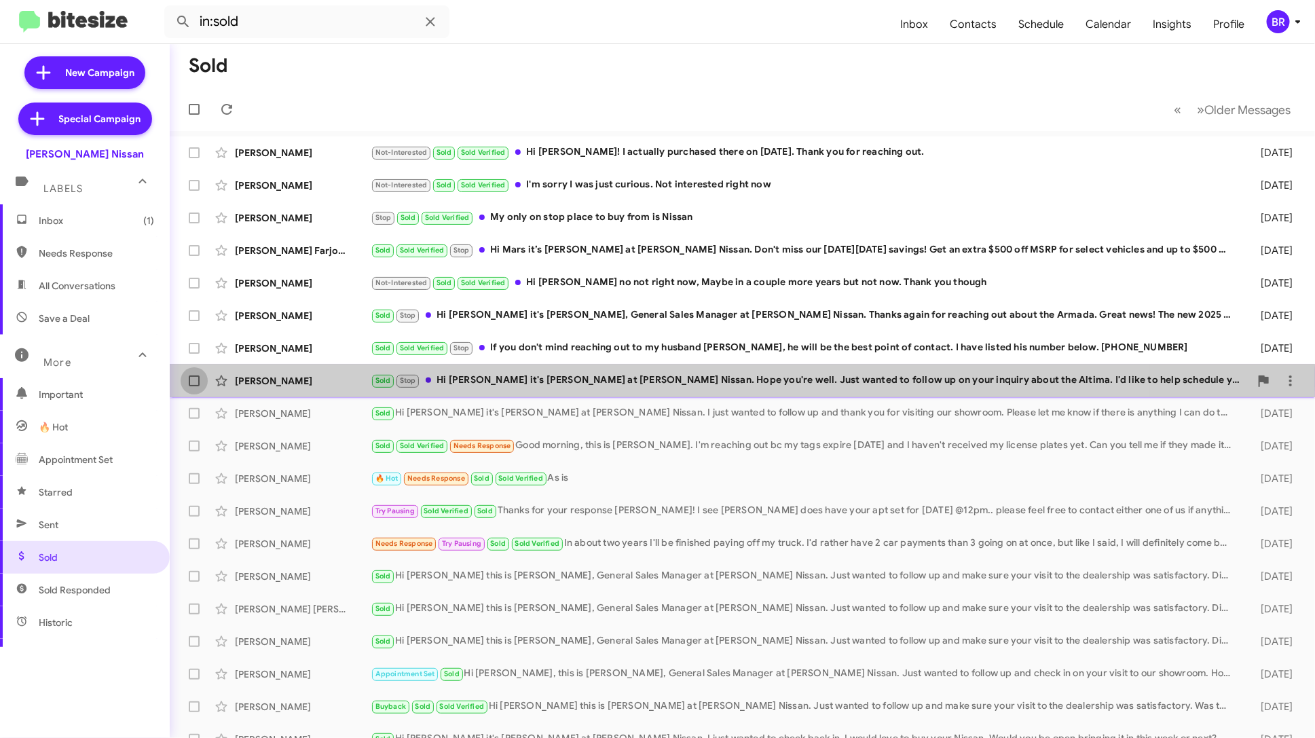
click at [198, 378] on span at bounding box center [194, 381] width 11 height 11
click at [194, 386] on input "checkbox" at bounding box center [194, 386] width 1 height 1
checkbox input "true"
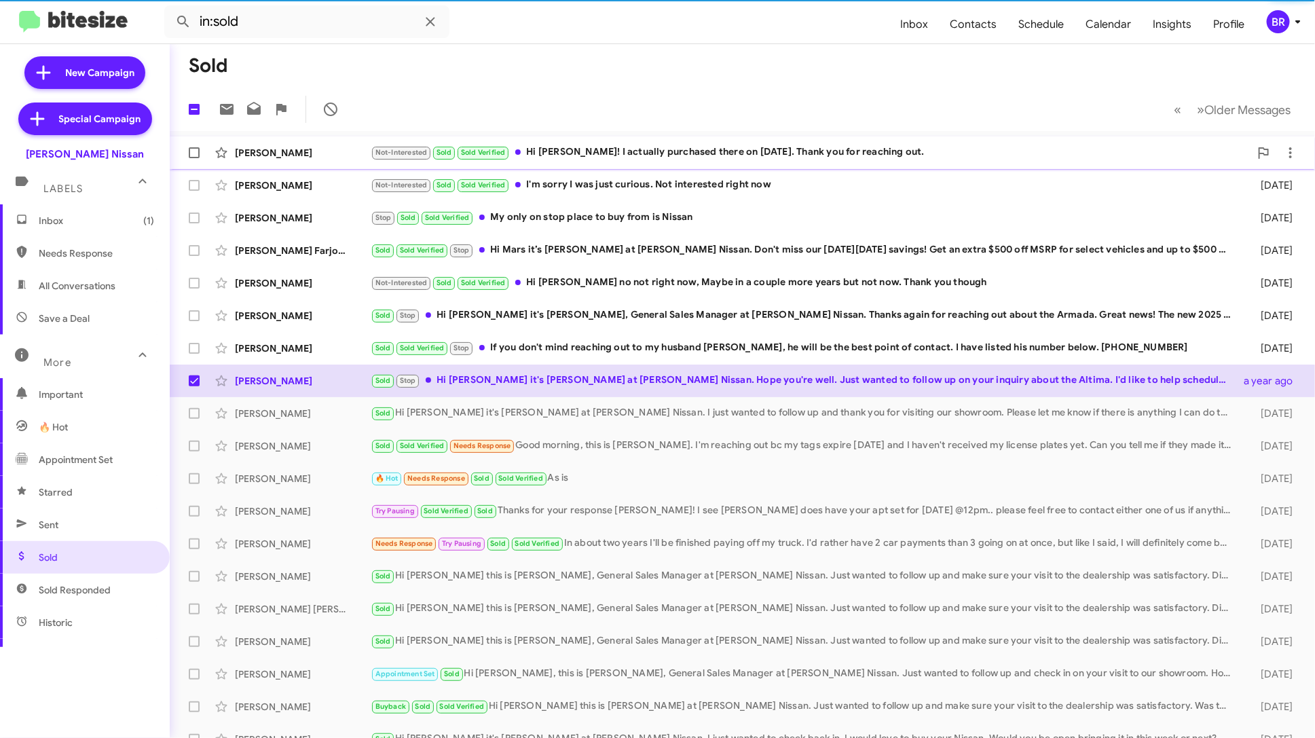
click at [196, 156] on span at bounding box center [194, 152] width 11 height 11
click at [194, 158] on input "checkbox" at bounding box center [194, 158] width 1 height 1
checkbox input "true"
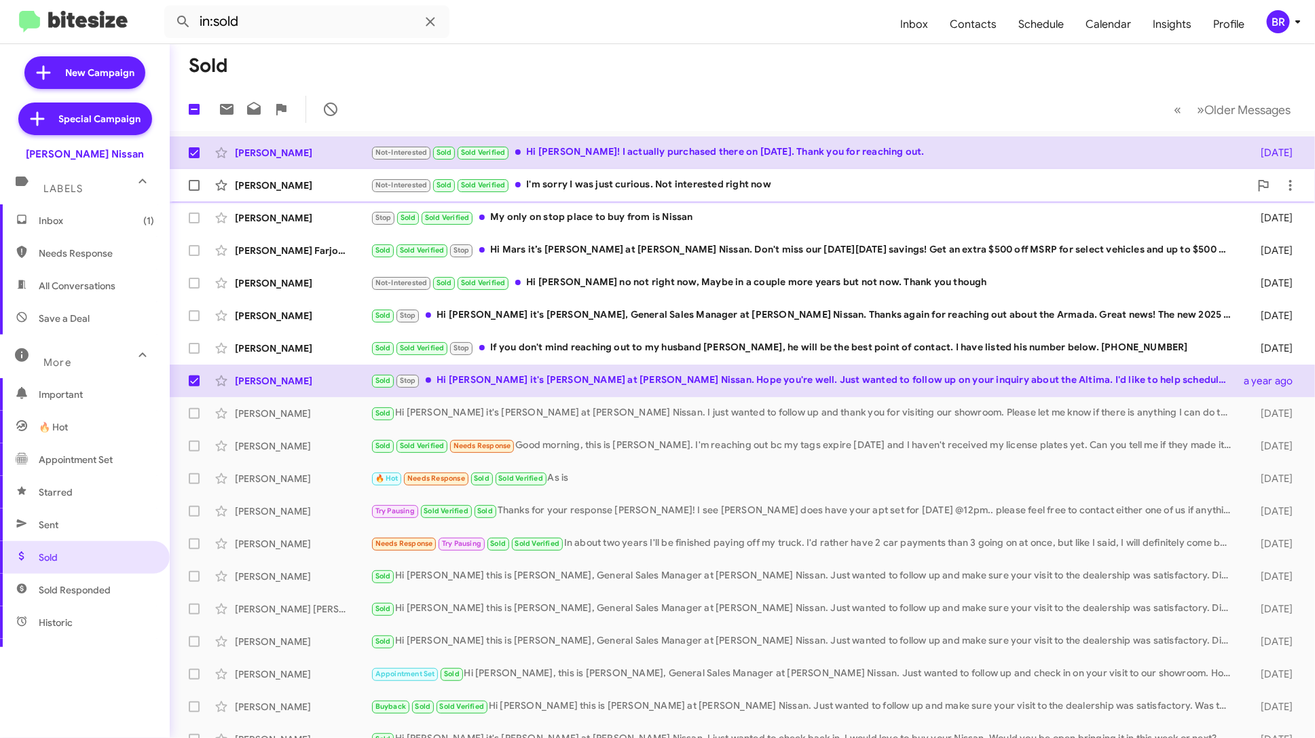
click at [191, 189] on span at bounding box center [194, 185] width 11 height 11
click at [194, 191] on input "checkbox" at bounding box center [194, 191] width 1 height 1
checkbox input "true"
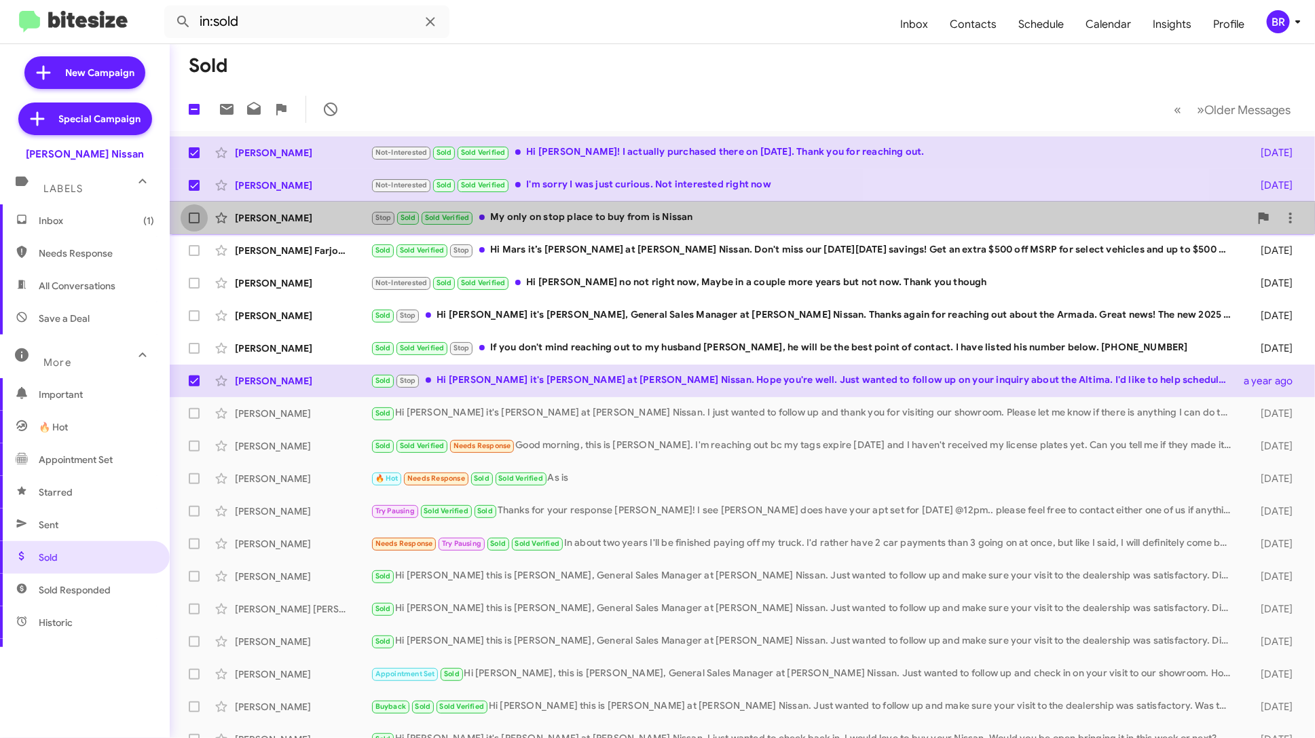
click at [191, 211] on label at bounding box center [194, 217] width 27 height 27
click at [194, 223] on input "checkbox" at bounding box center [194, 223] width 1 height 1
checkbox input "true"
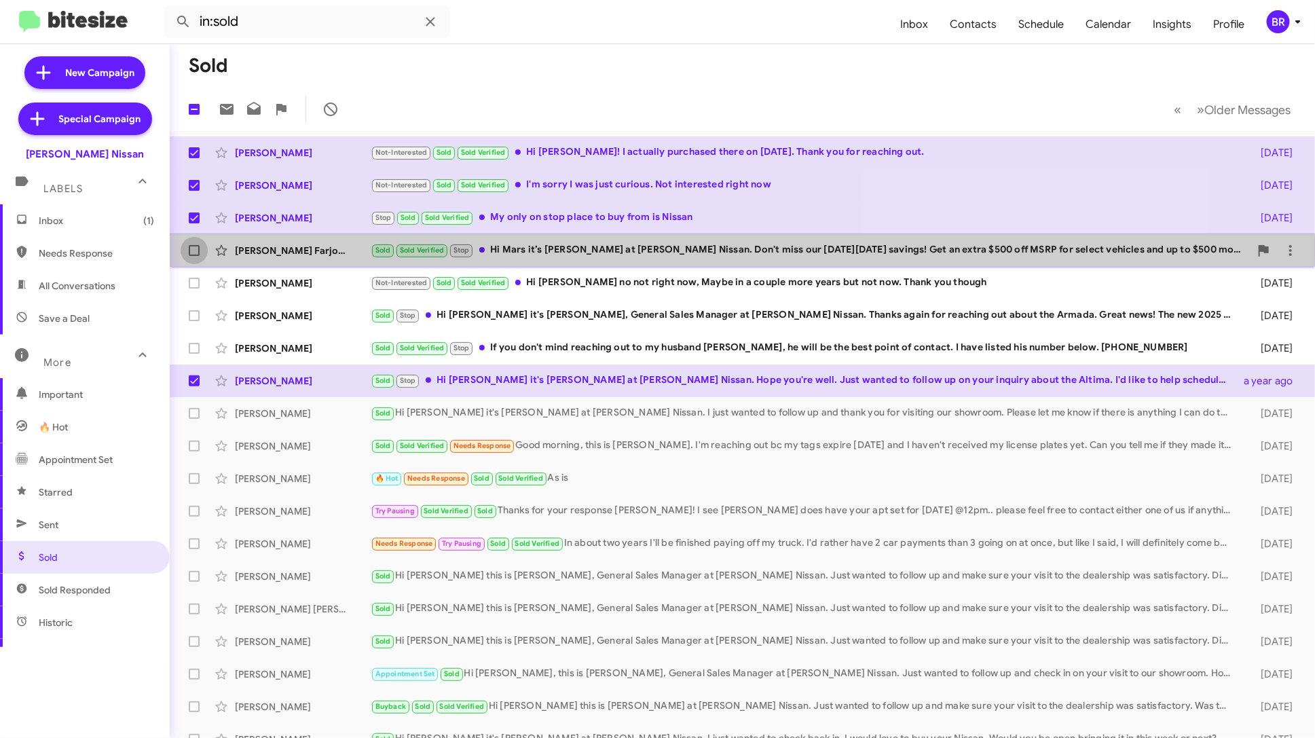
click at [191, 246] on span at bounding box center [194, 250] width 11 height 11
click at [194, 256] on input "checkbox" at bounding box center [194, 256] width 1 height 1
checkbox input "true"
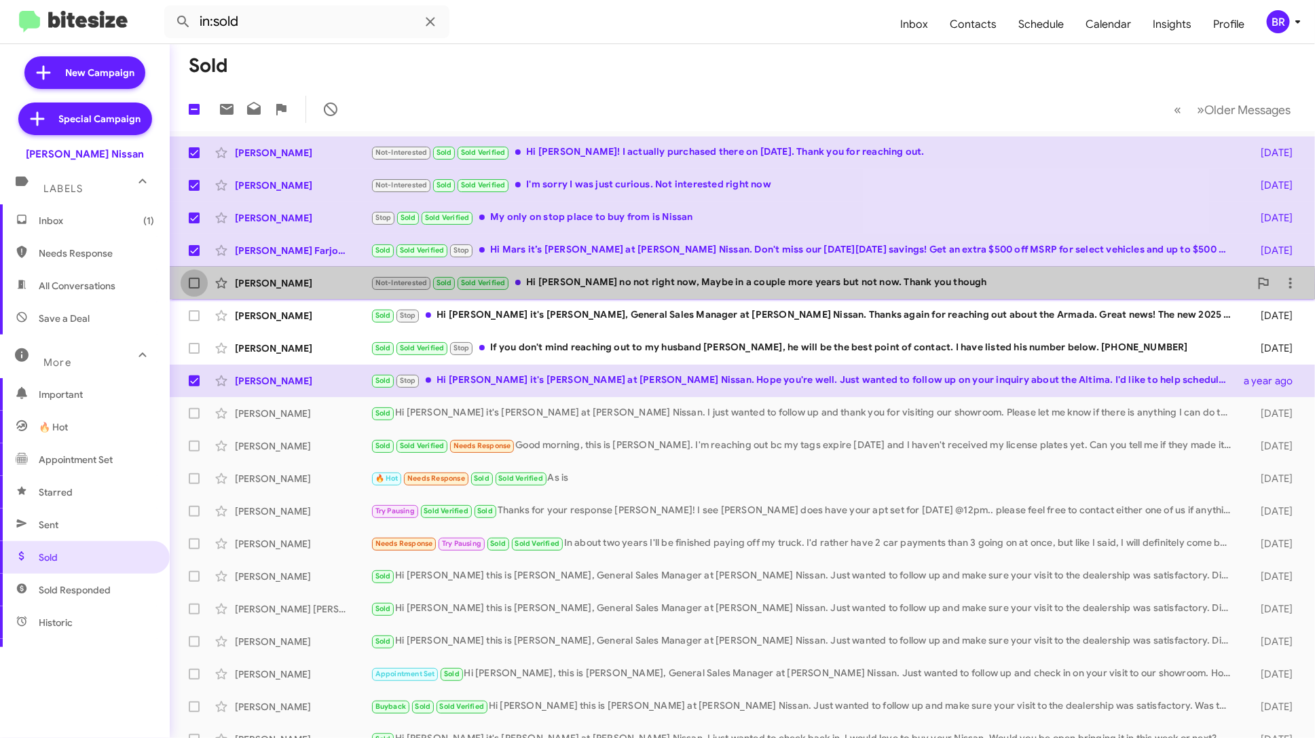
click at [191, 293] on label at bounding box center [194, 283] width 27 height 27
click at [194, 289] on input "checkbox" at bounding box center [194, 289] width 1 height 1
checkbox input "true"
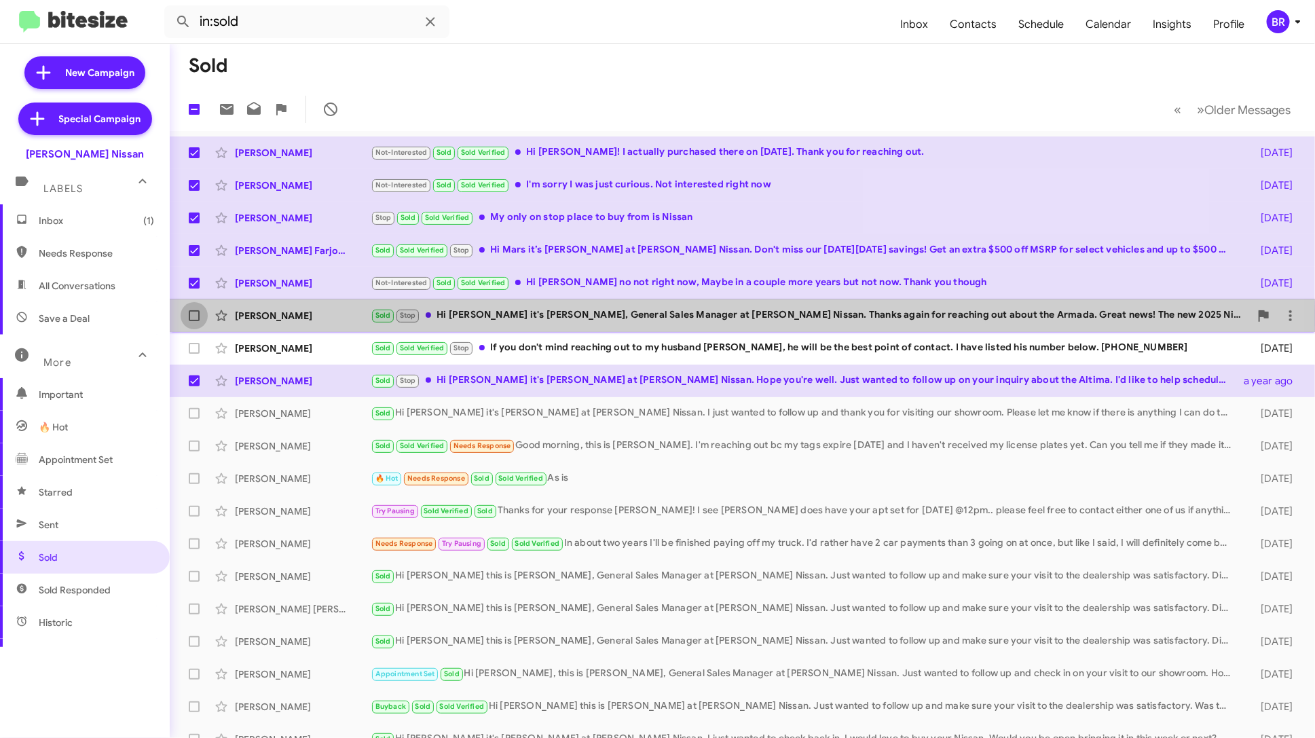
click at [189, 317] on span at bounding box center [194, 315] width 11 height 11
click at [194, 321] on input "checkbox" at bounding box center [194, 321] width 1 height 1
checkbox input "true"
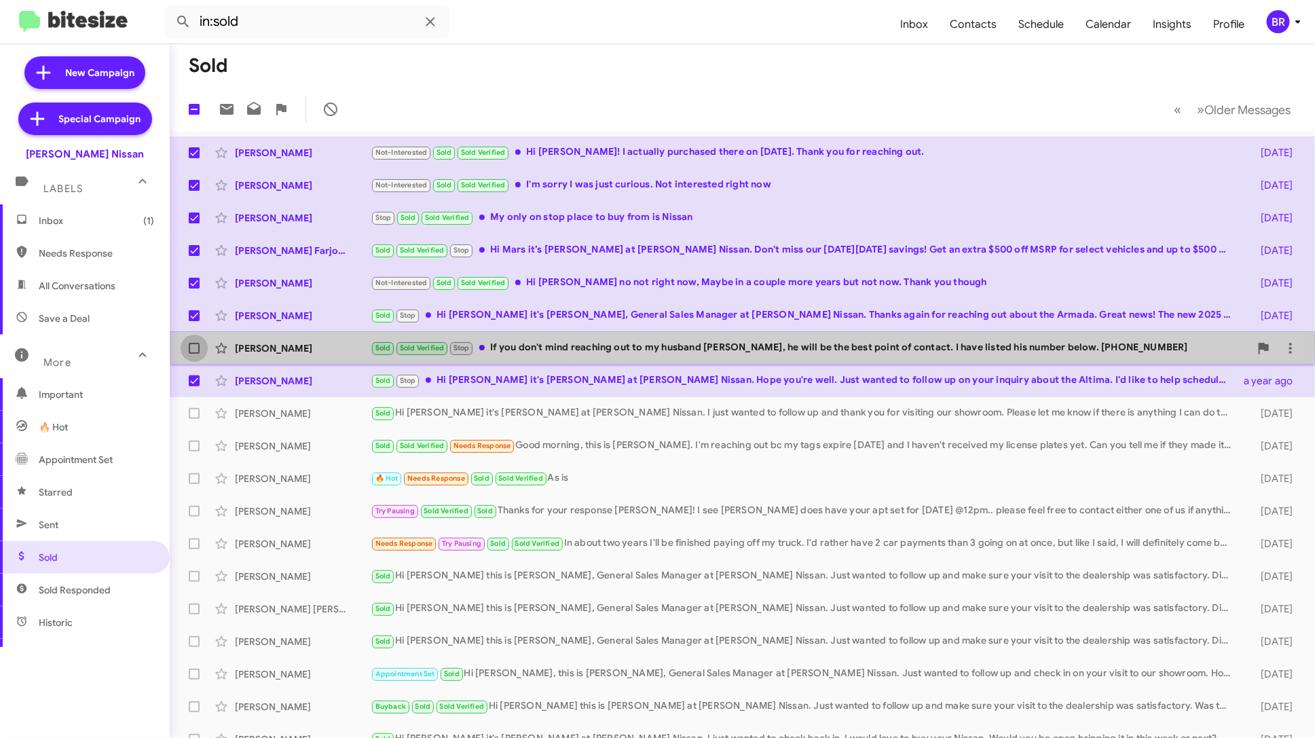
click at [189, 335] on label at bounding box center [194, 348] width 27 height 27
click at [194, 354] on input "checkbox" at bounding box center [194, 354] width 1 height 1
checkbox input "true"
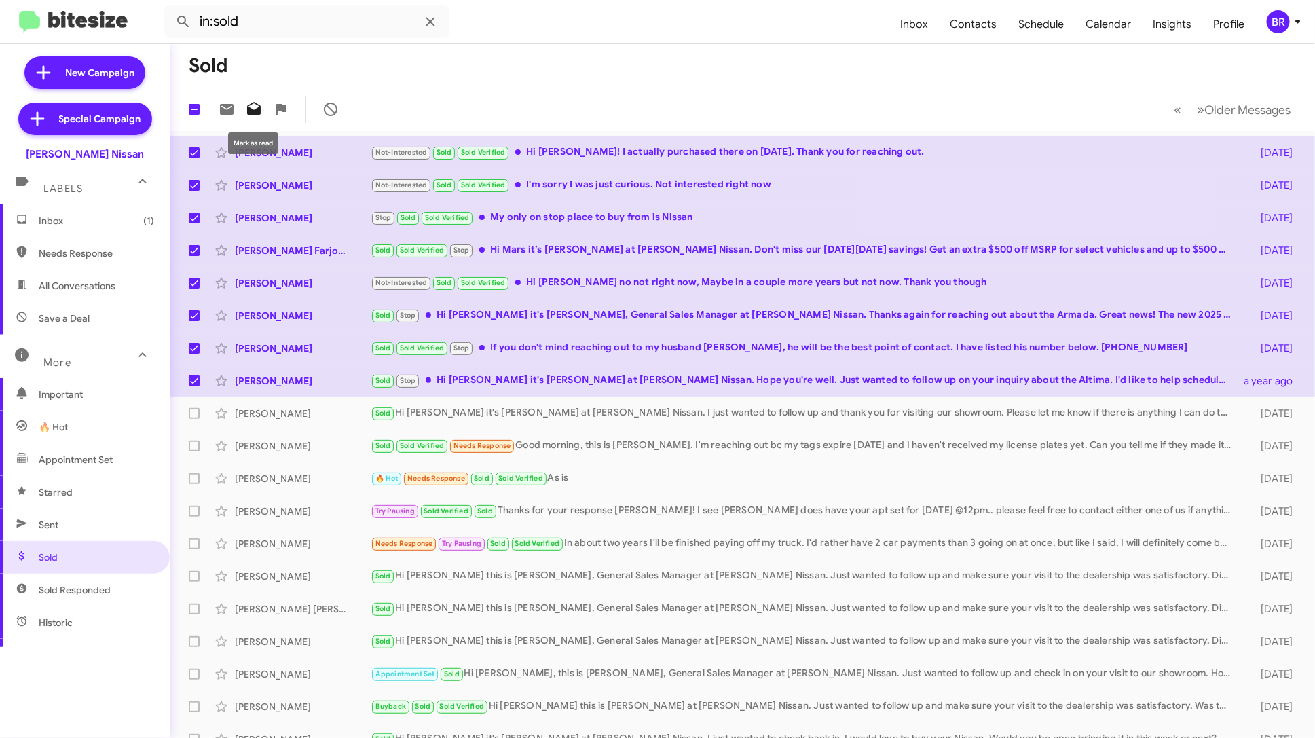
click at [250, 117] on button at bounding box center [253, 109] width 27 height 27
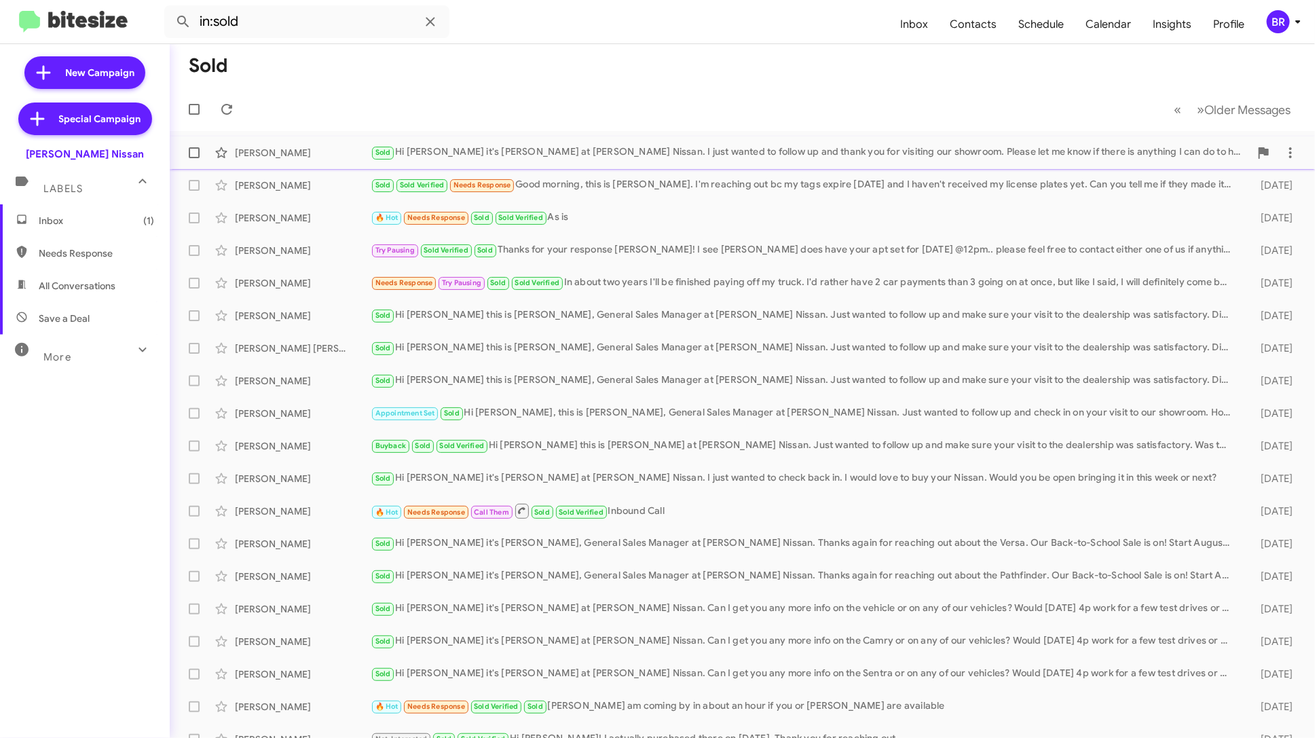
click at [755, 152] on div "Sold Hi Mandy it's Shawn Kennedy at Baker Nissan. I just wanted to follow up an…" at bounding box center [810, 153] width 879 height 16
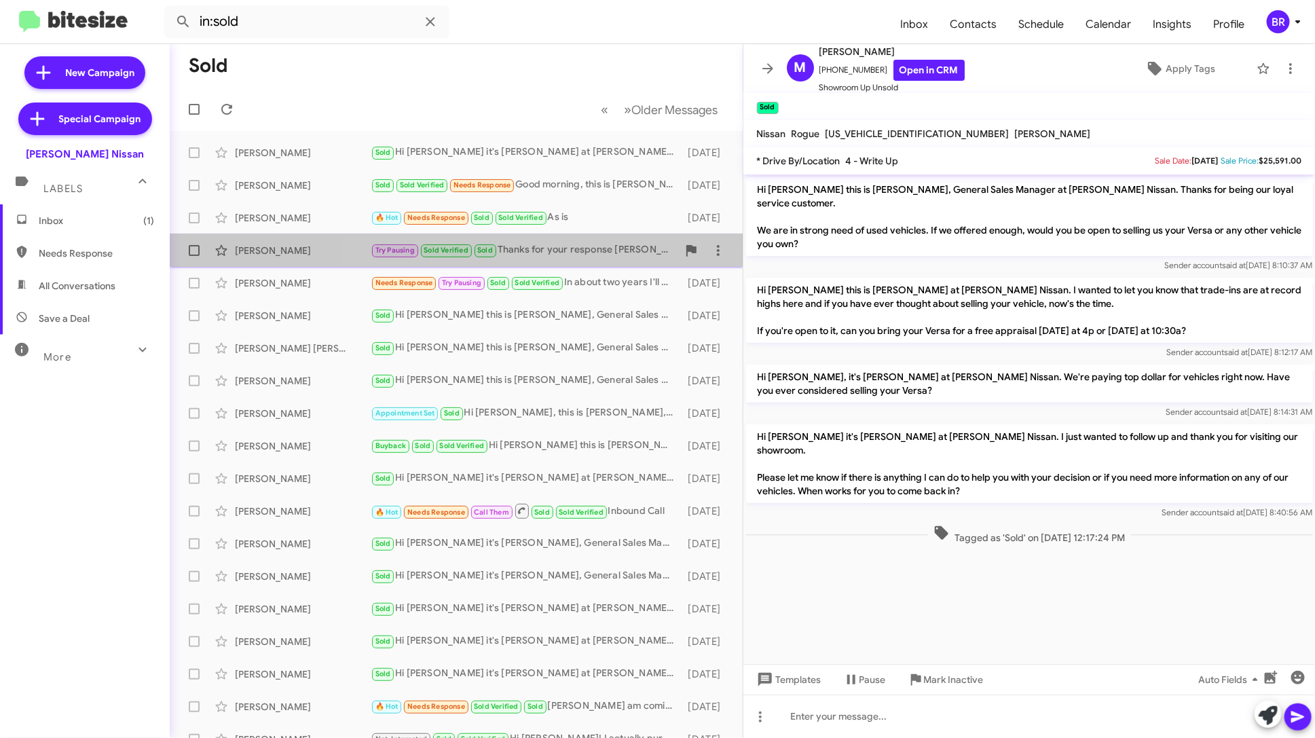
click at [535, 253] on div "Try Pausing Sold Verified Sold Thanks for your response Anthony! I see Terry do…" at bounding box center [524, 250] width 307 height 16
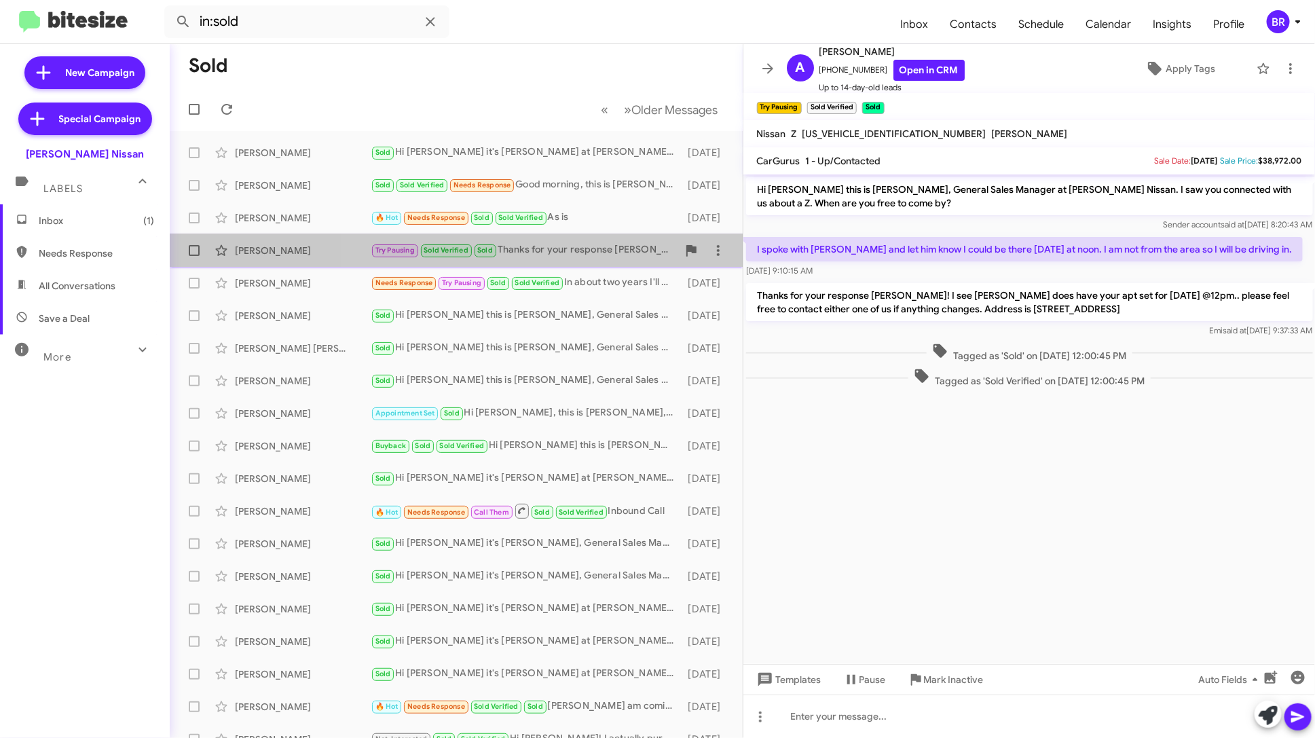
click at [548, 237] on div "Anthony Leal Try Pausing Sold Verified Sold Thanks for your response Anthony! I…" at bounding box center [456, 250] width 551 height 27
click at [602, 246] on div "Try Pausing Sold Verified Sold Thanks for your response Anthony! I see Terry do…" at bounding box center [524, 250] width 307 height 16
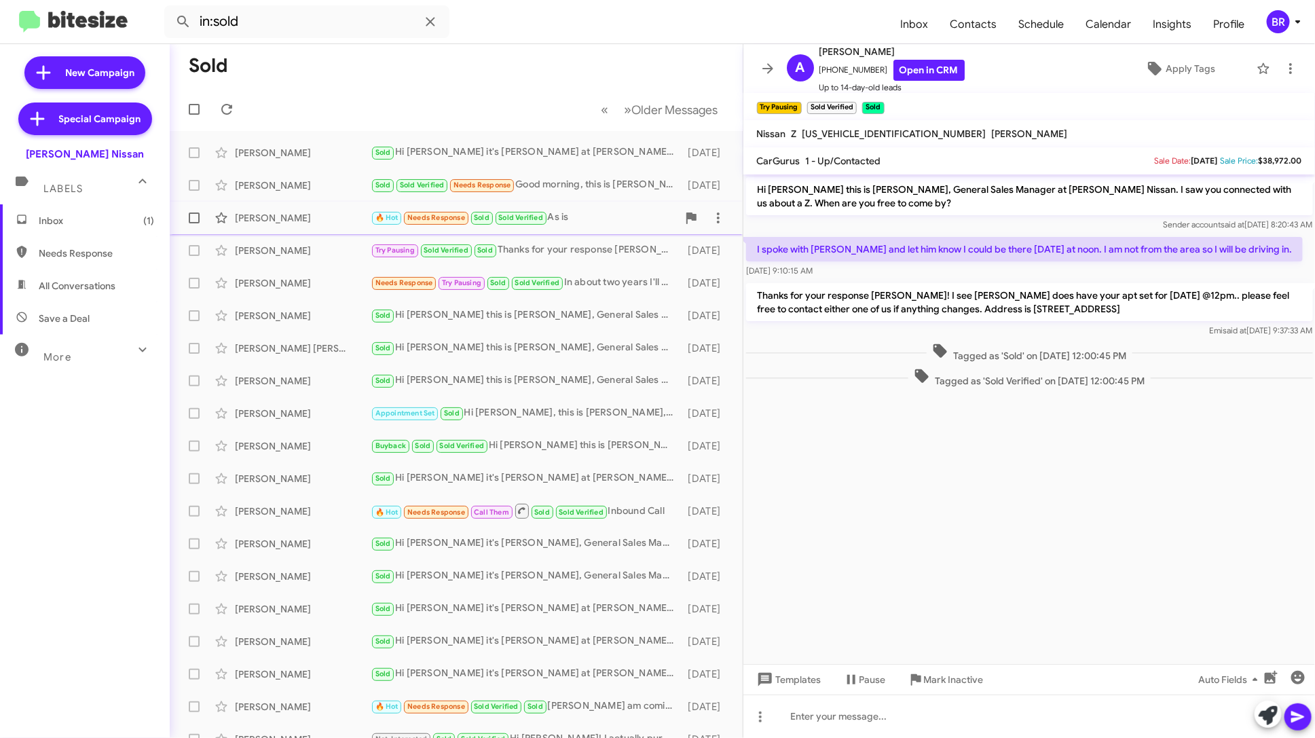
click at [600, 217] on div "🔥 Hot Needs Response Sold Sold Verified As is" at bounding box center [524, 218] width 307 height 16
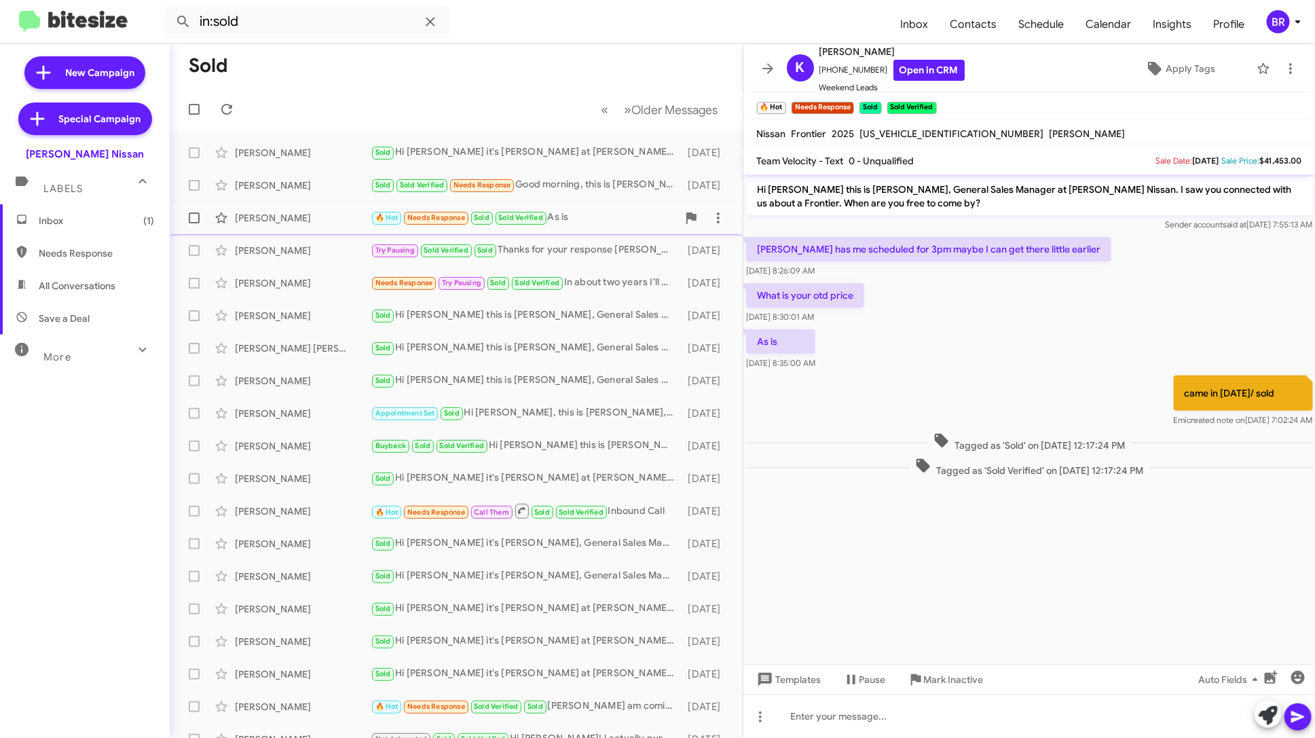
click at [611, 210] on div "🔥 Hot Needs Response Sold Sold Verified As is" at bounding box center [524, 218] width 307 height 16
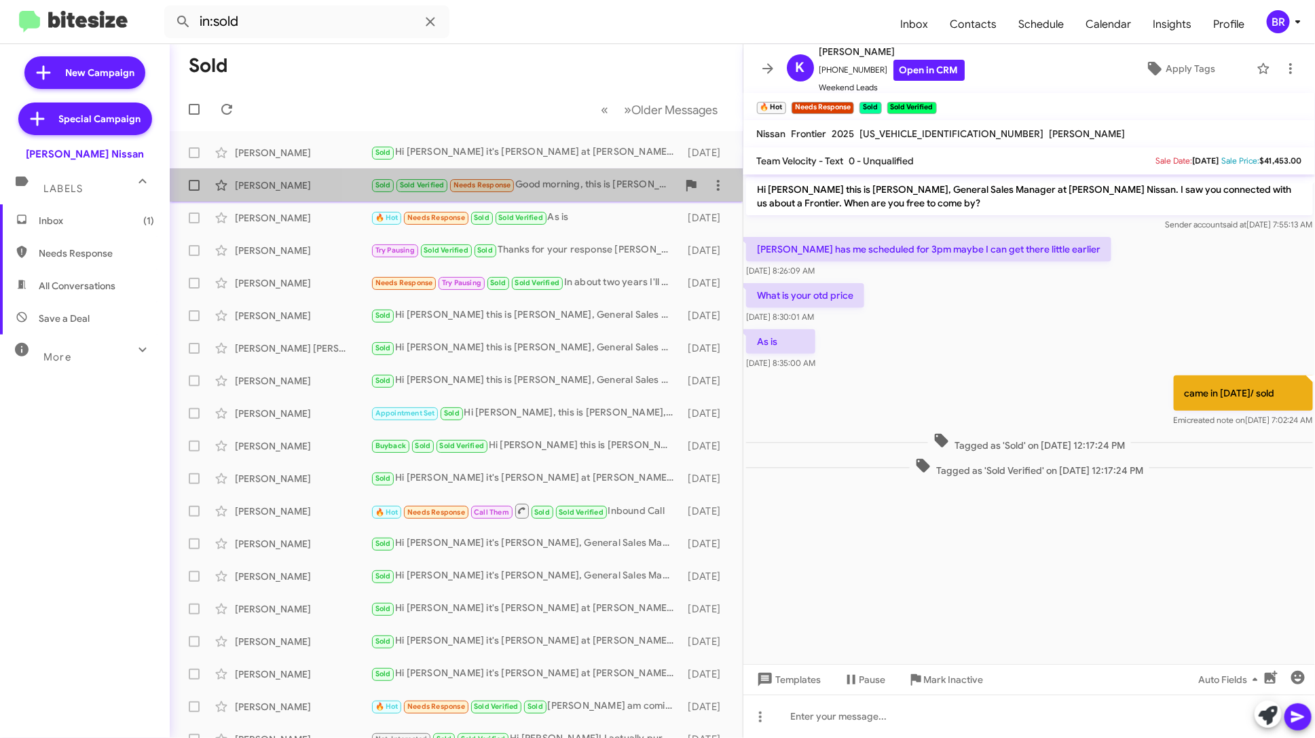
click at [617, 180] on div "Sold Sold Verified Needs Response Good morning, this is Biola Brathwaite. I'm r…" at bounding box center [524, 185] width 307 height 16
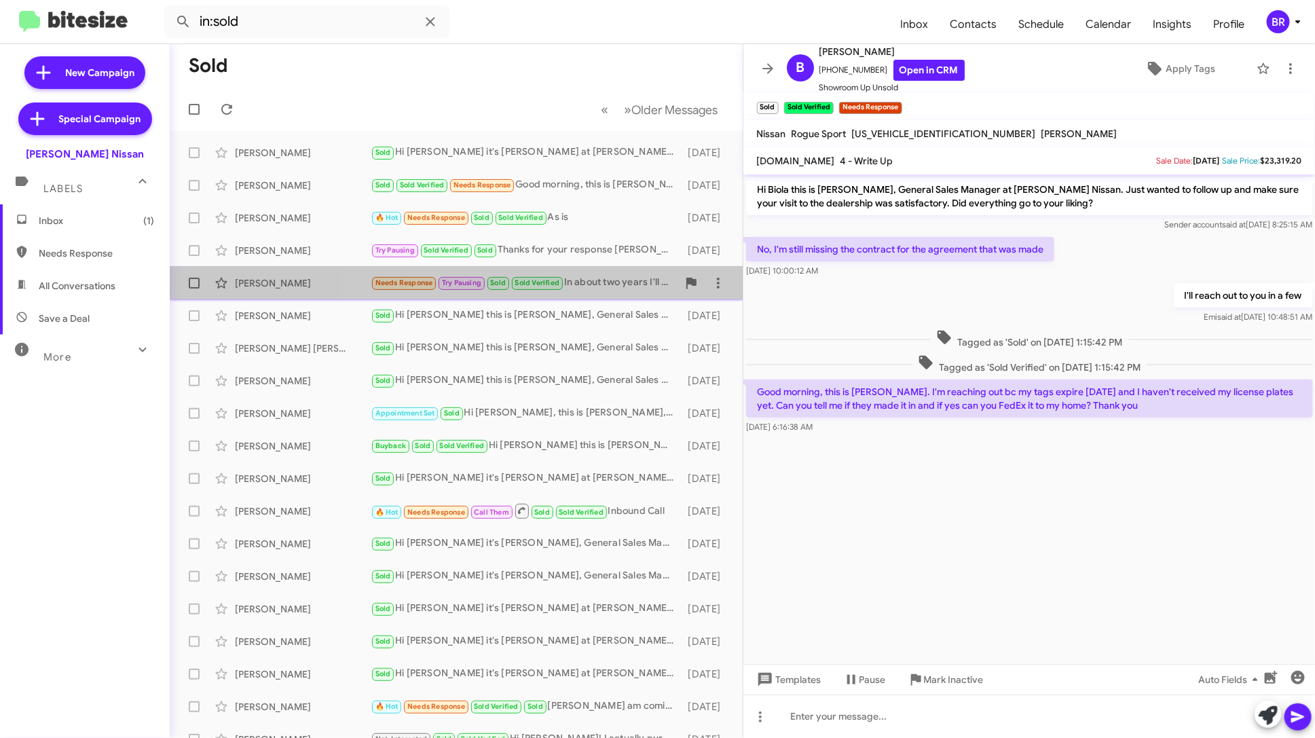
click at [614, 288] on div "Needs Response Try Pausing Sold Sold Verified In about two years I'll be finish…" at bounding box center [524, 283] width 307 height 16
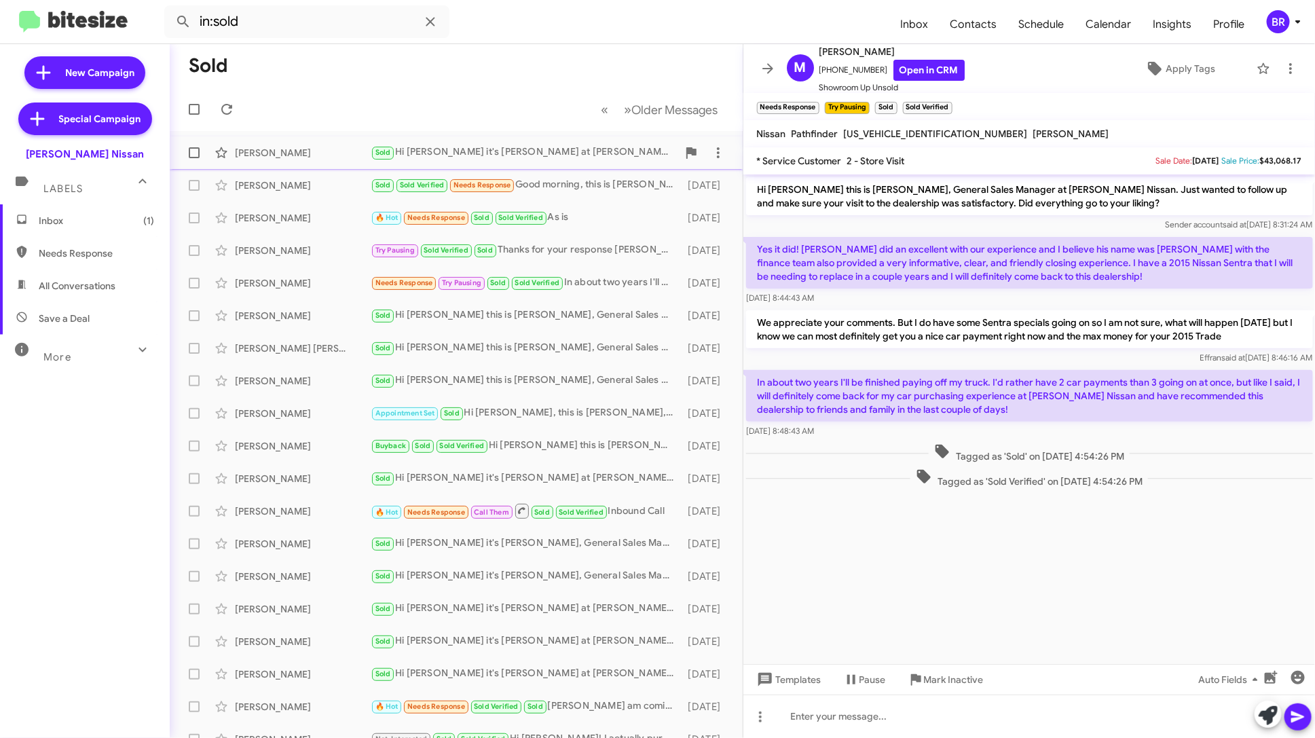
click at [606, 159] on div "Sold Hi Mandy it's Shawn Kennedy at Baker Nissan. I just wanted to follow up an…" at bounding box center [524, 153] width 307 height 16
